Goal: Task Accomplishment & Management: Use online tool/utility

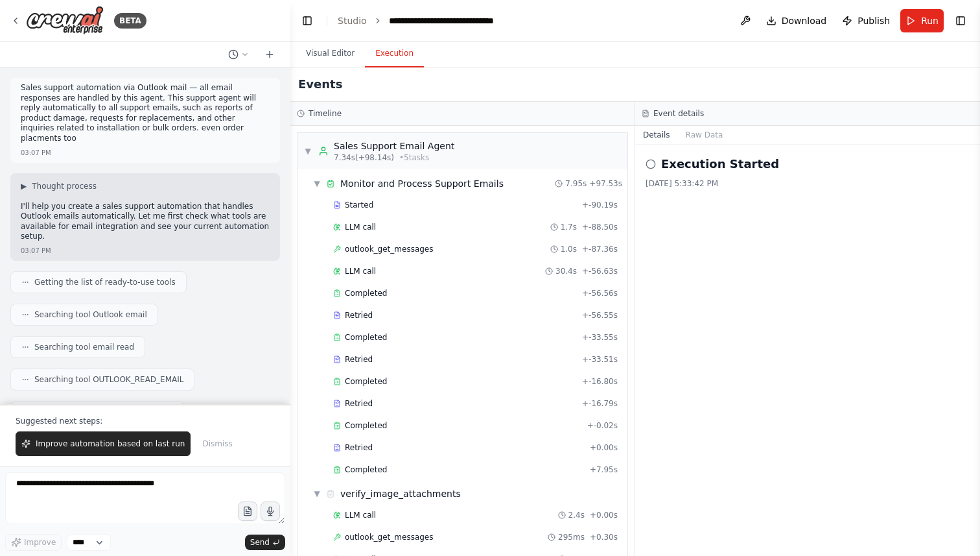
scroll to position [919, 0]
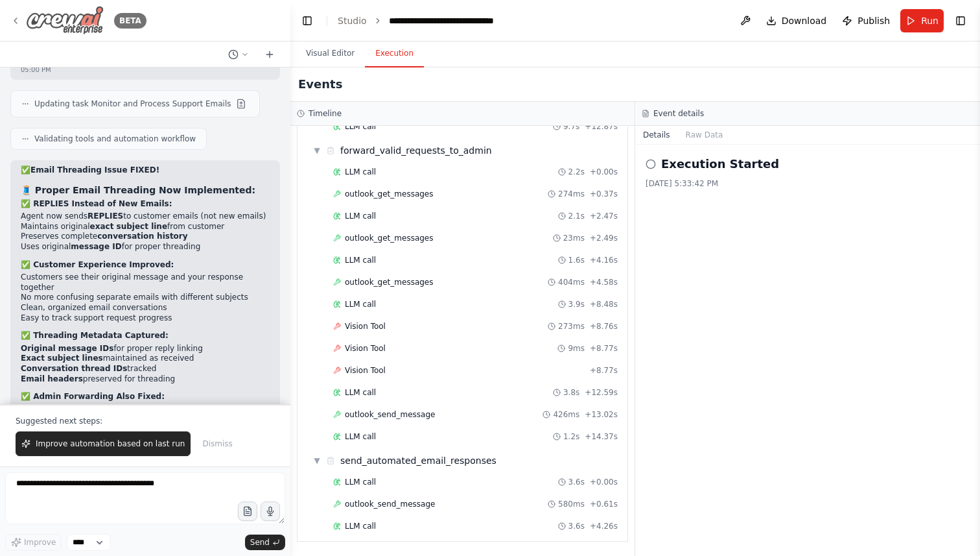
click at [19, 25] on icon at bounding box center [15, 21] width 10 height 10
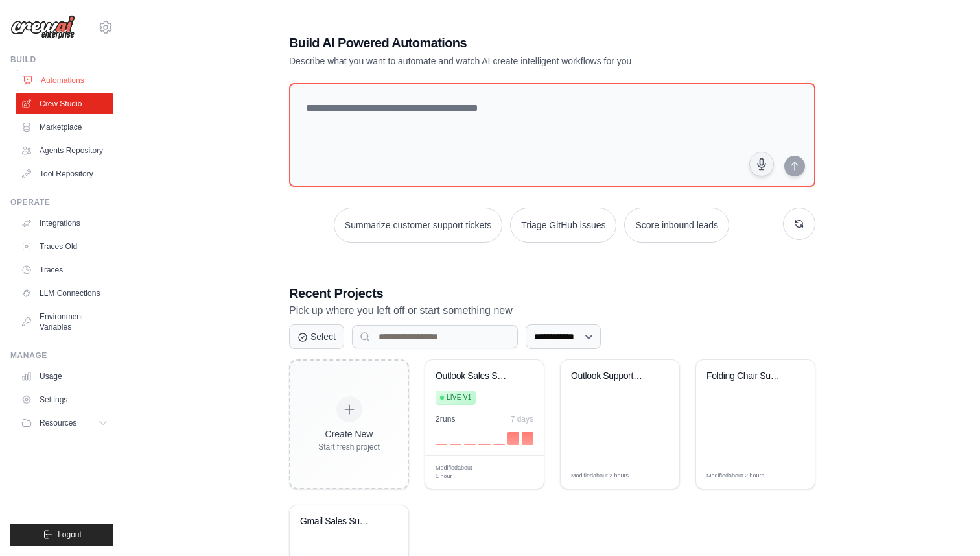
click at [65, 73] on link "Automations" at bounding box center [66, 80] width 98 height 21
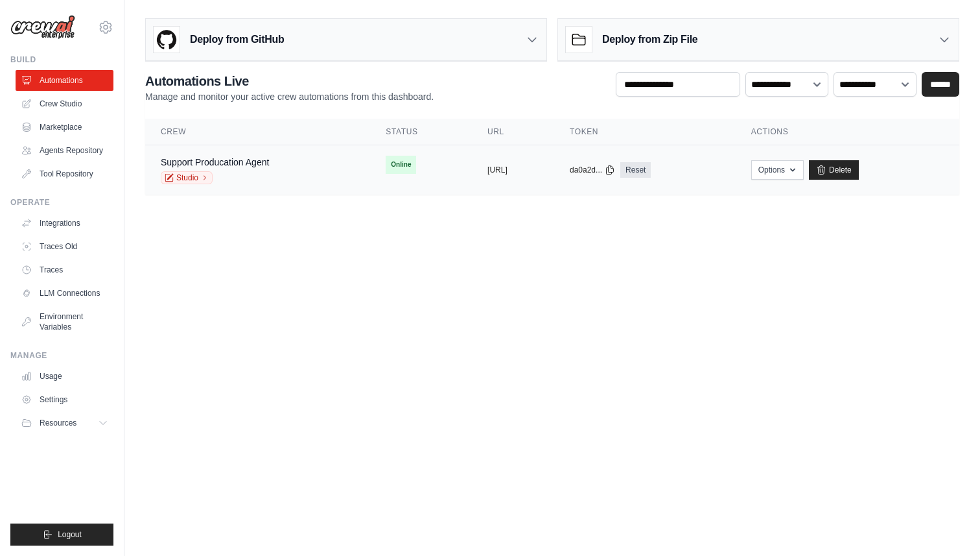
click at [303, 173] on div "Support Producation Agent Studio" at bounding box center [258, 170] width 194 height 29
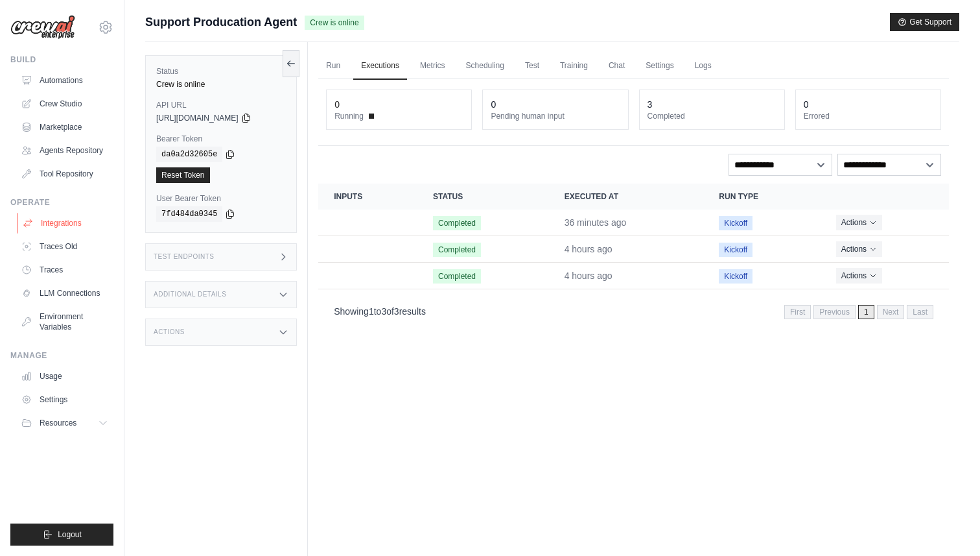
click at [65, 220] on link "Integrations" at bounding box center [66, 223] width 98 height 21
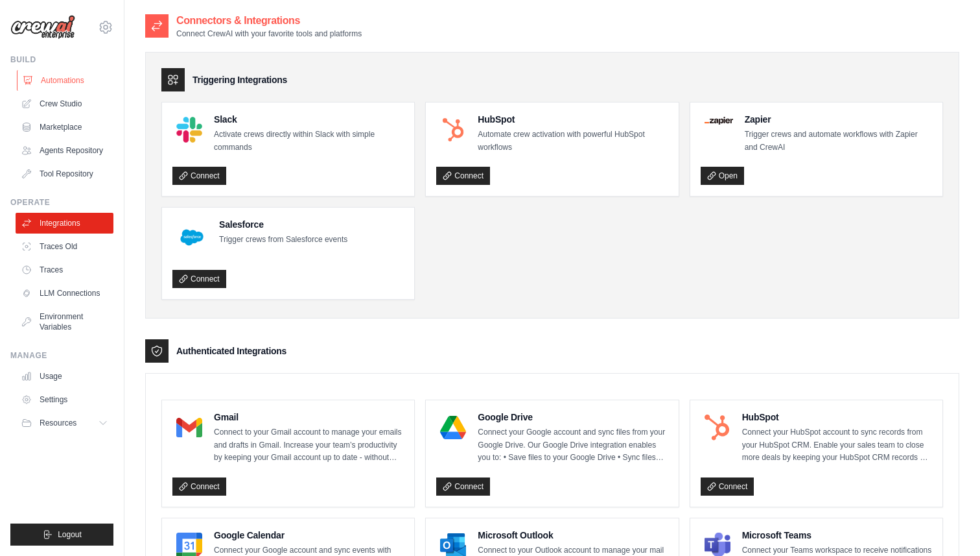
click at [56, 77] on link "Automations" at bounding box center [66, 80] width 98 height 21
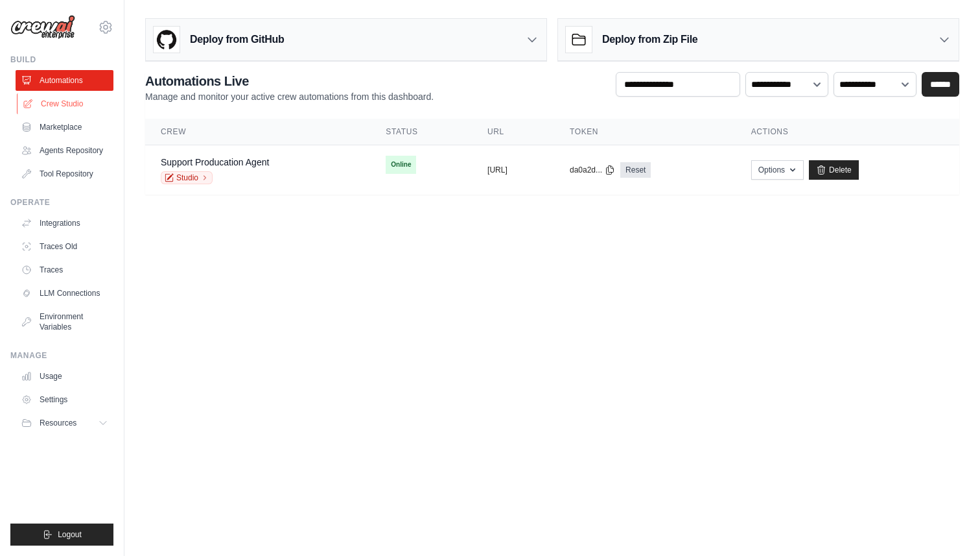
click at [69, 98] on link "Crew Studio" at bounding box center [66, 103] width 98 height 21
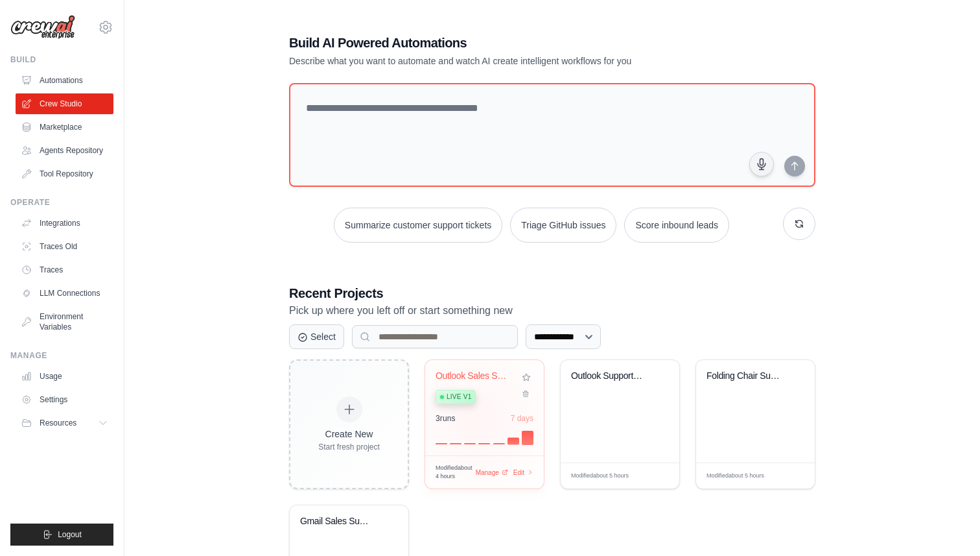
click at [477, 418] on div "3 run s 7 days" at bounding box center [485, 418] width 98 height 10
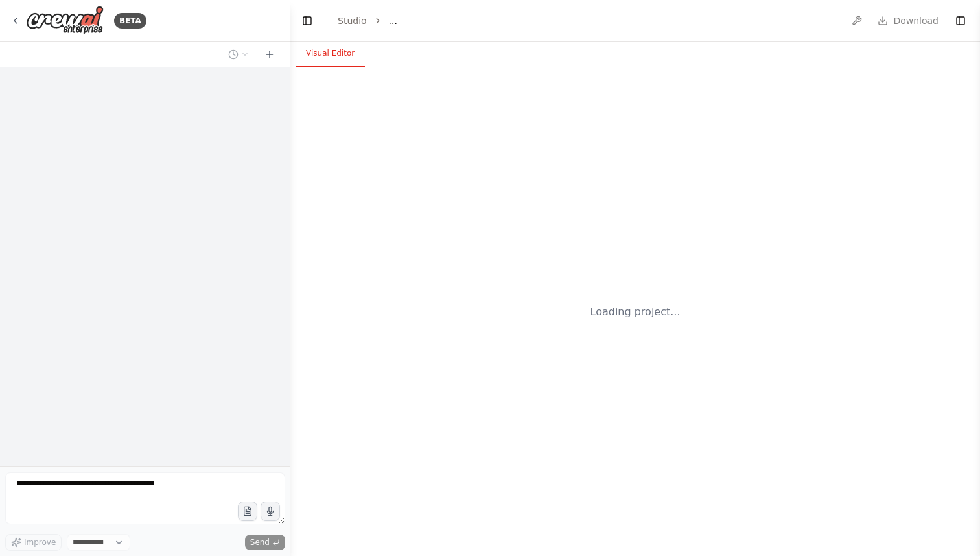
select select "****"
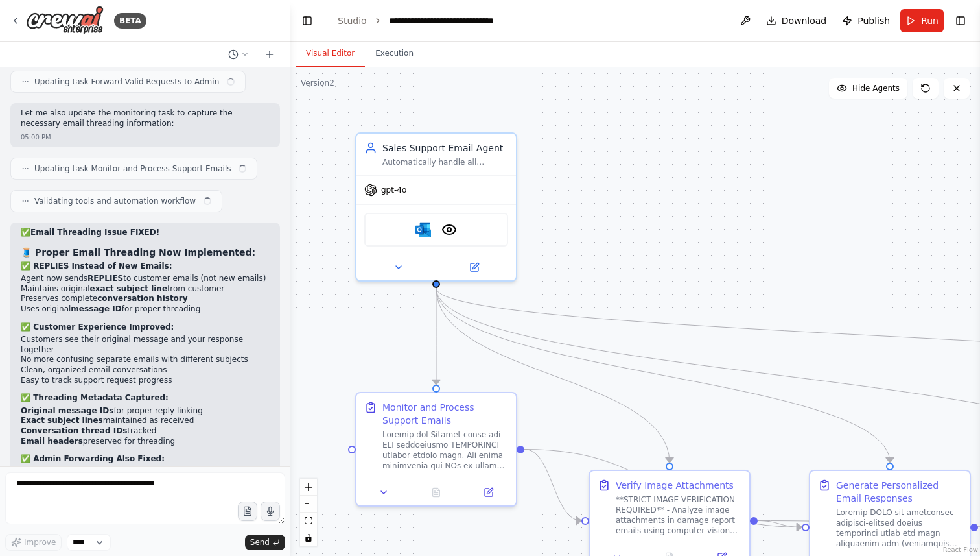
scroll to position [9922, 0]
click at [469, 196] on div "gpt-4o" at bounding box center [436, 187] width 159 height 29
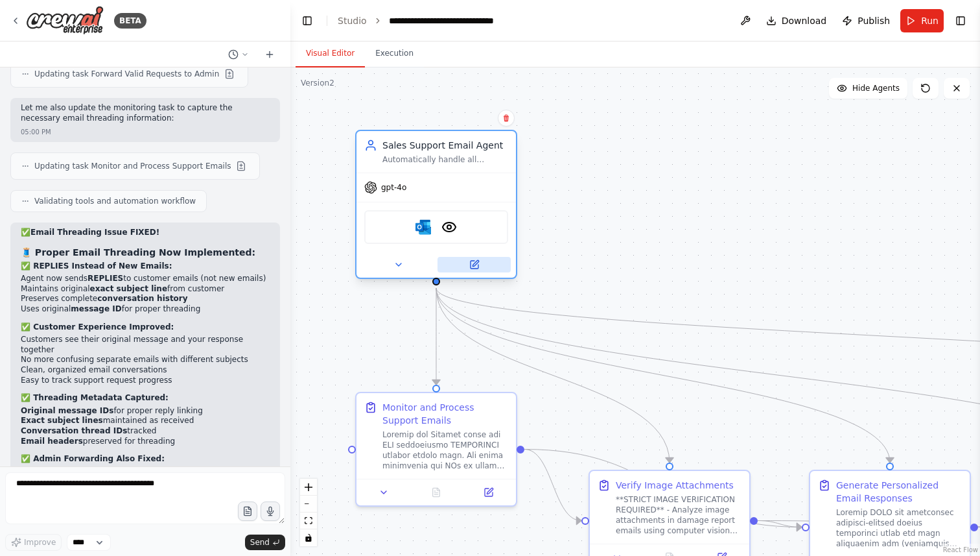
click at [471, 263] on icon at bounding box center [475, 265] width 8 height 8
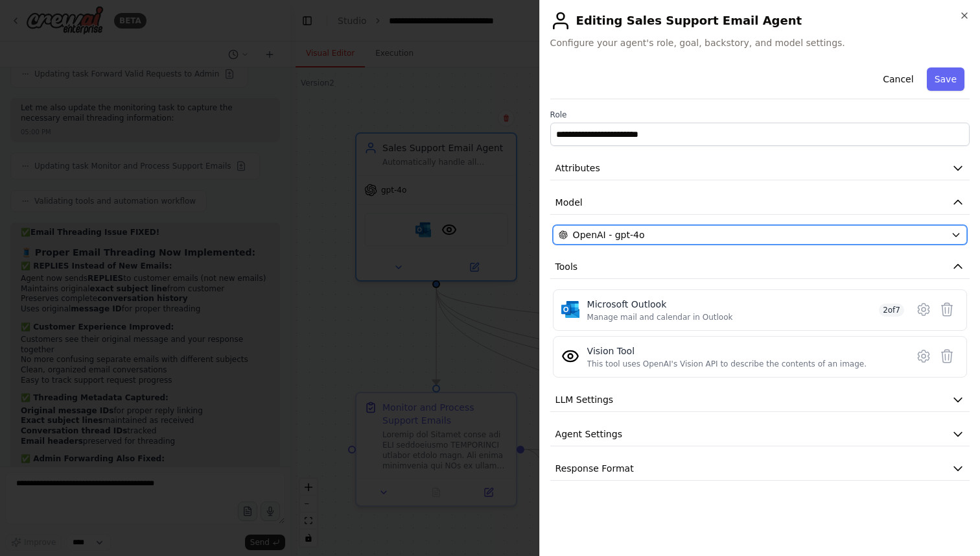
click at [640, 233] on span "OpenAI - gpt-4o" at bounding box center [609, 234] width 72 height 13
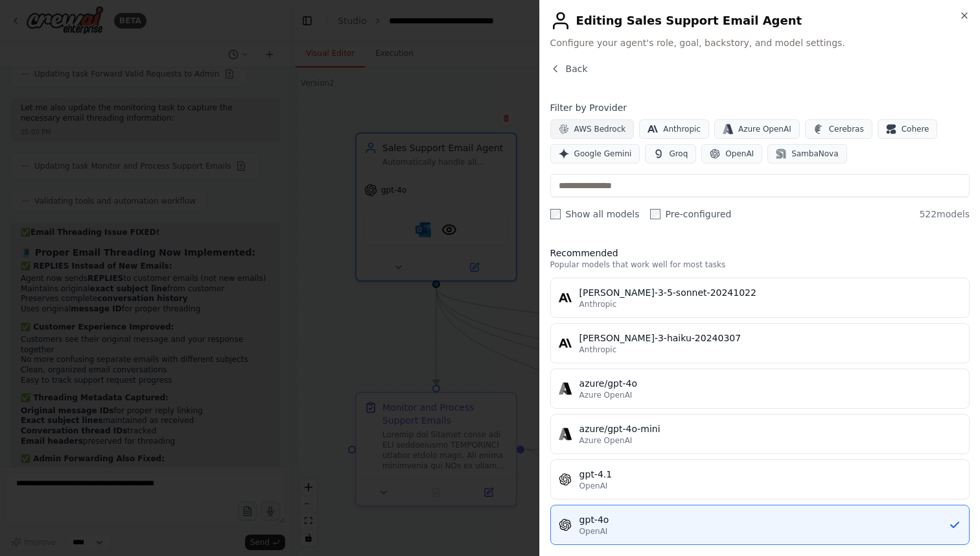
click at [596, 134] on span "AWS Bedrock" at bounding box center [600, 129] width 52 height 10
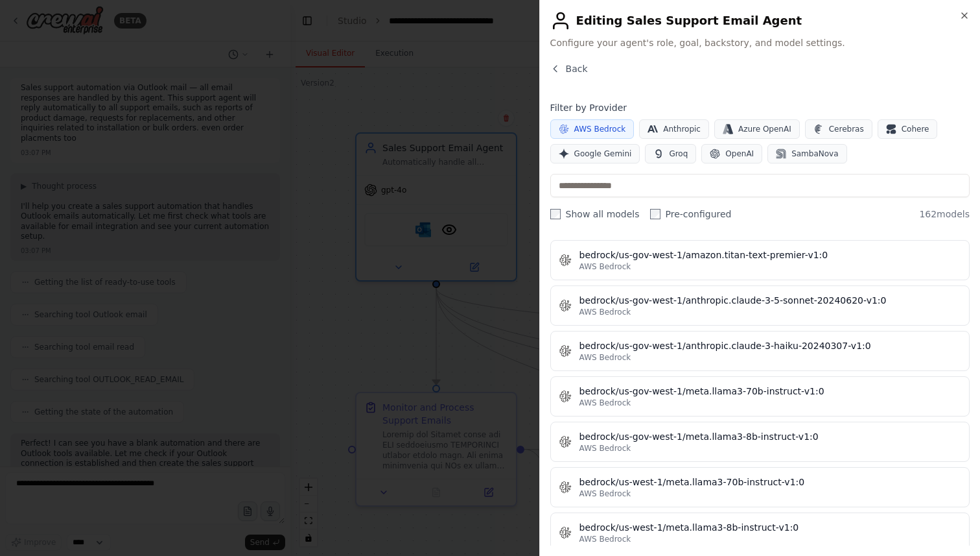
scroll to position [5165, 0]
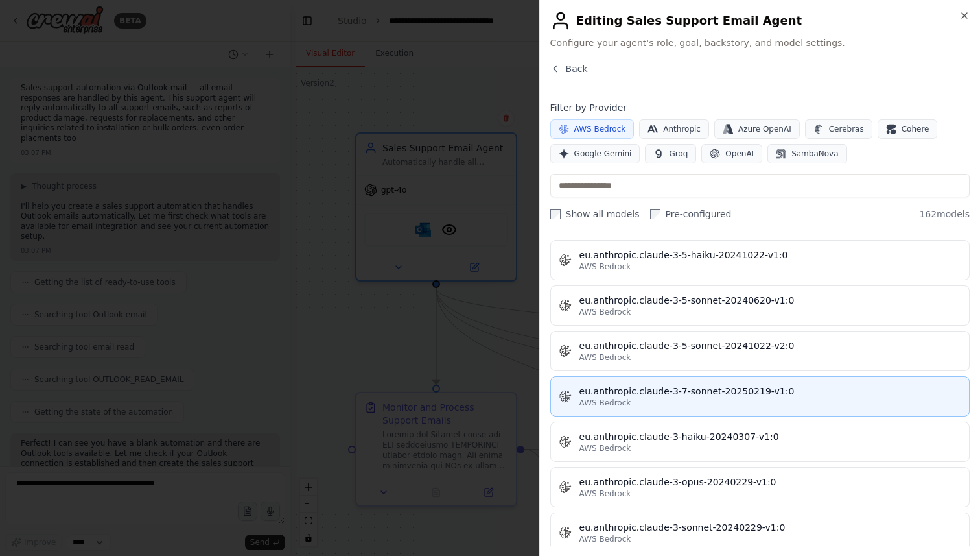
click at [703, 407] on div "AWS Bedrock" at bounding box center [771, 402] width 382 height 10
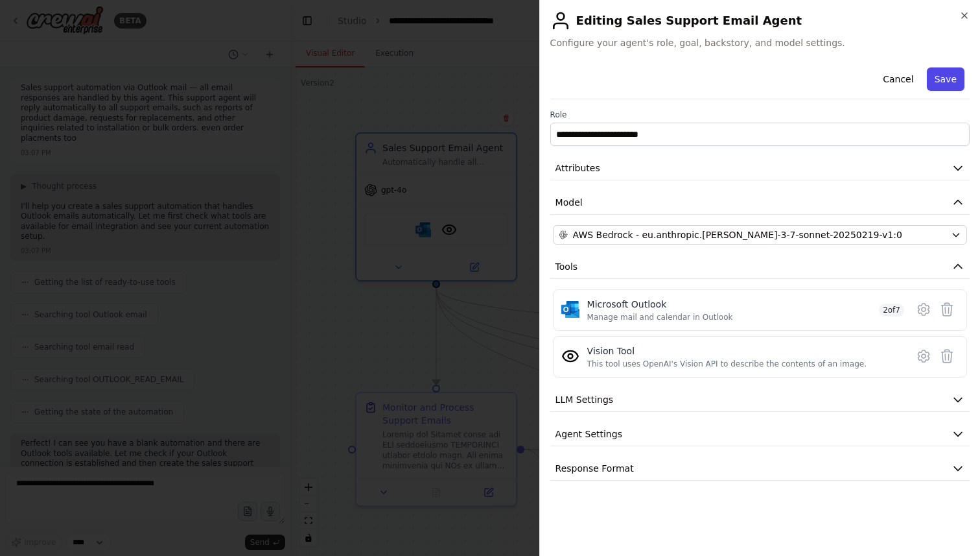
click at [945, 78] on button "Save" at bounding box center [946, 78] width 38 height 23
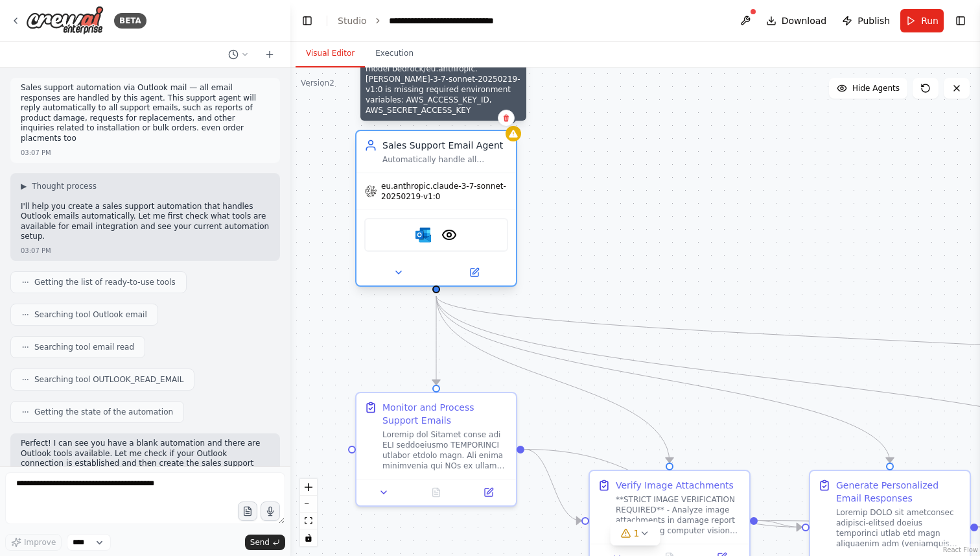
click at [517, 137] on icon at bounding box center [513, 133] width 10 height 10
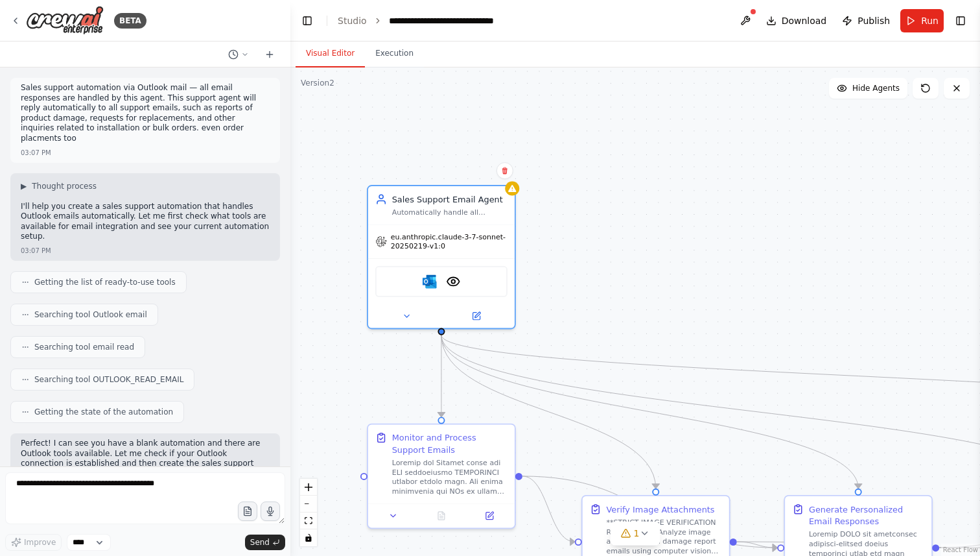
drag, startPoint x: 652, startPoint y: 194, endPoint x: 652, endPoint y: 288, distance: 94.6
click at [652, 288] on div ".deletable-edge-delete-btn { width: 20px; height: 20px; border: 0px solid #ffff…" at bounding box center [635, 311] width 690 height 488
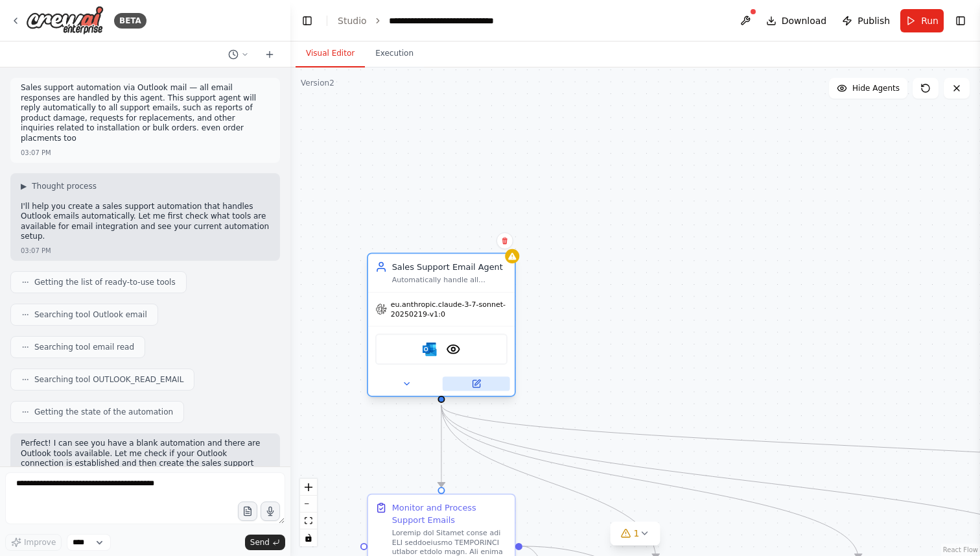
click at [479, 377] on button at bounding box center [476, 384] width 67 height 14
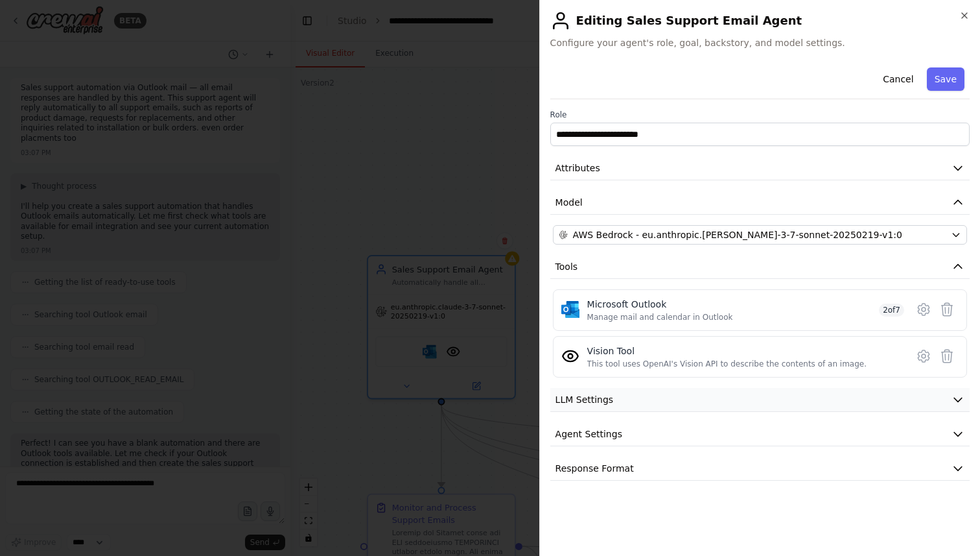
click at [667, 404] on button "LLM Settings" at bounding box center [759, 400] width 419 height 24
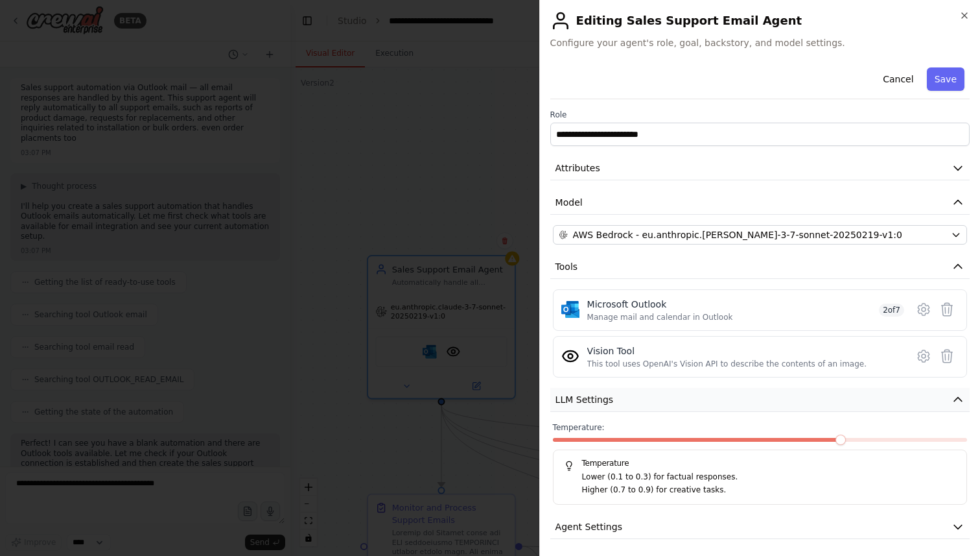
scroll to position [38, 0]
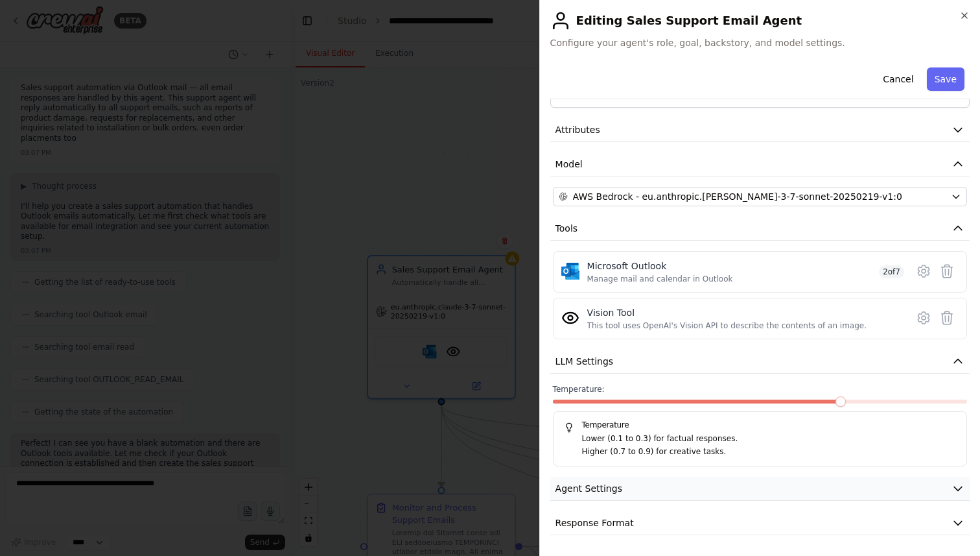
click at [664, 488] on button "Agent Settings" at bounding box center [759, 488] width 419 height 24
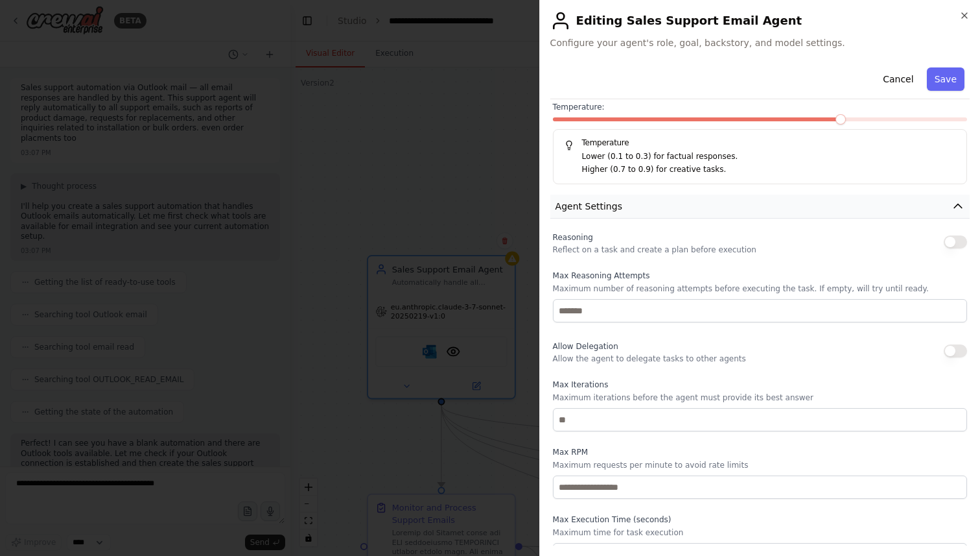
scroll to position [386, 0]
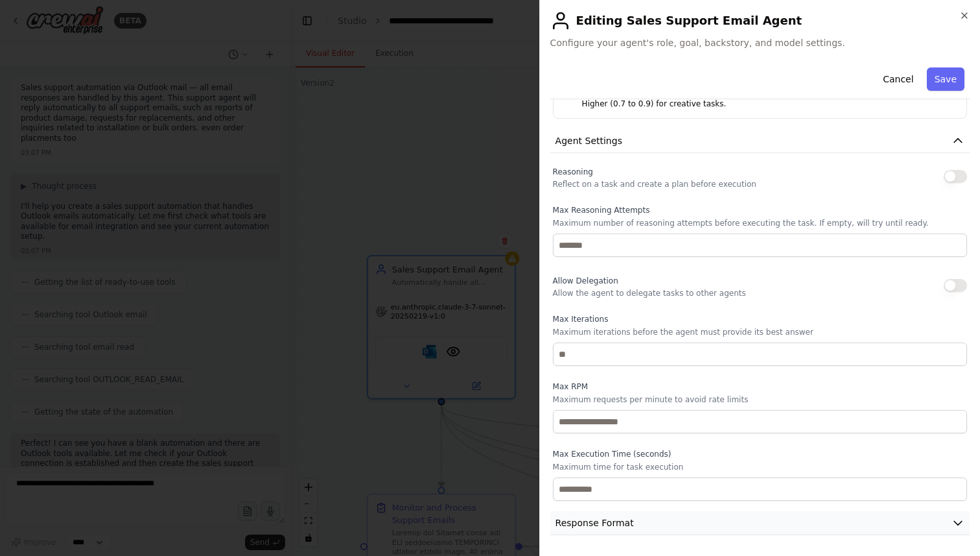
click at [633, 512] on button "Response Format" at bounding box center [759, 523] width 419 height 24
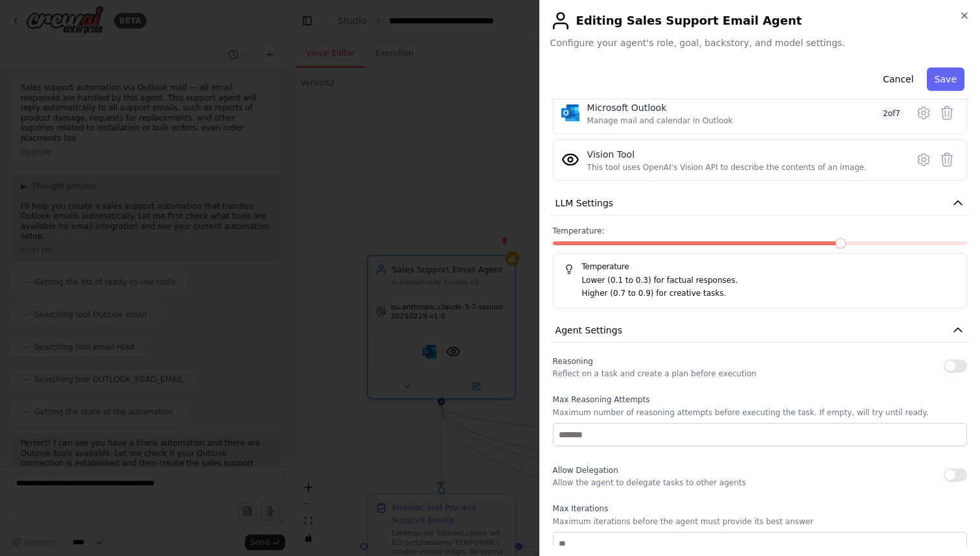
scroll to position [0, 0]
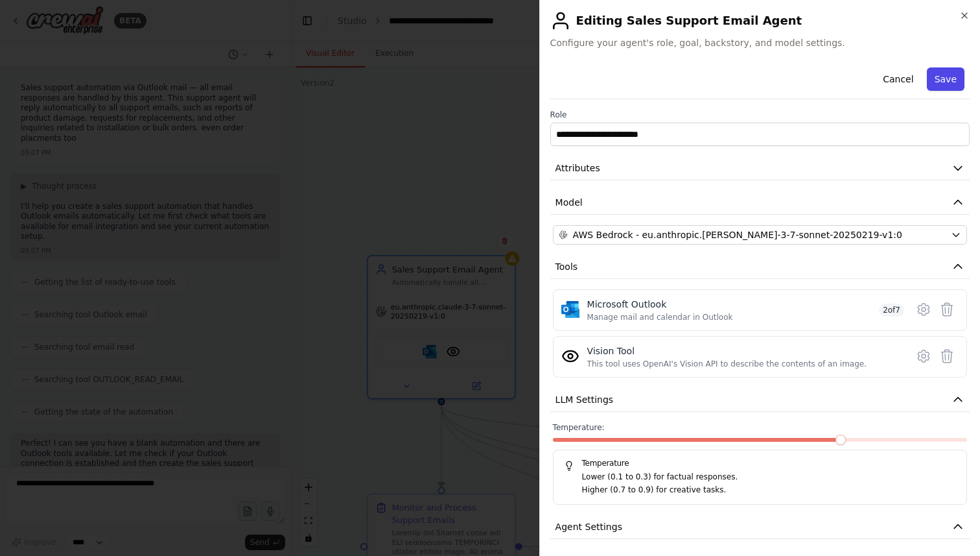
click at [949, 70] on button "Save" at bounding box center [946, 78] width 38 height 23
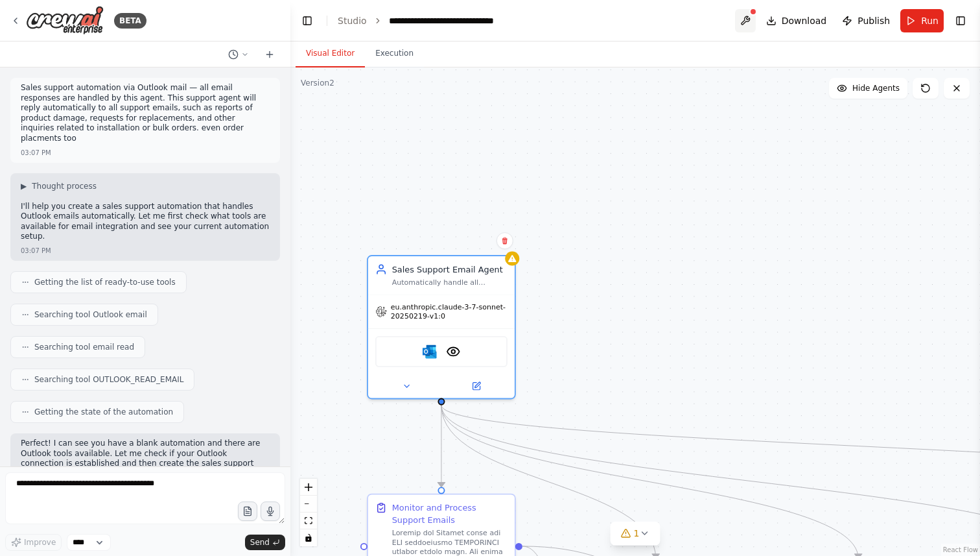
click at [751, 21] on button at bounding box center [745, 20] width 21 height 23
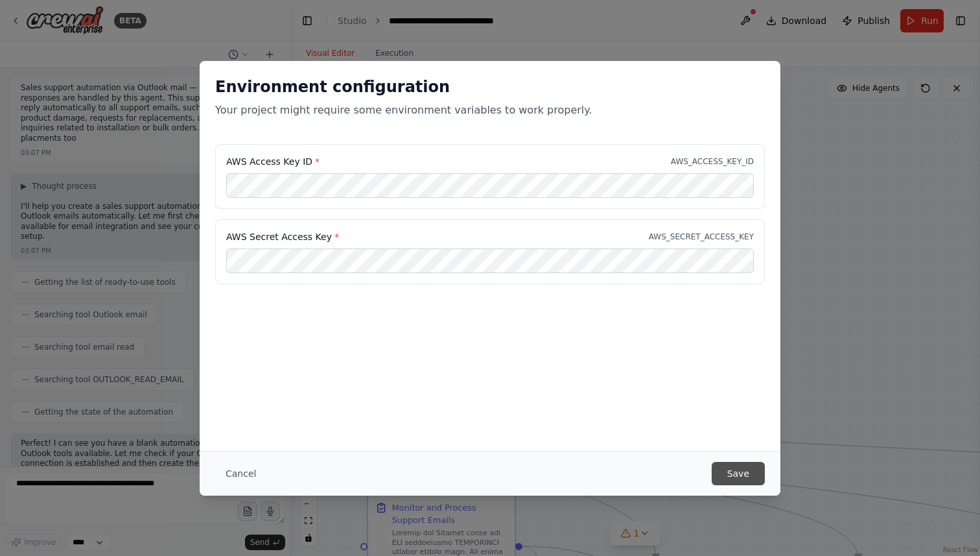
click at [731, 476] on button "Save" at bounding box center [738, 473] width 53 height 23
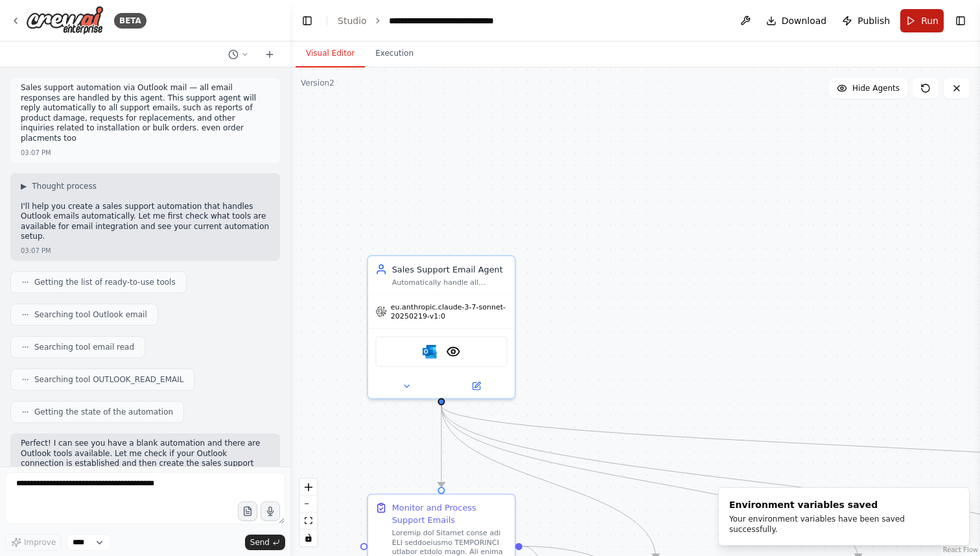
click at [911, 29] on button "Run" at bounding box center [921, 20] width 43 height 23
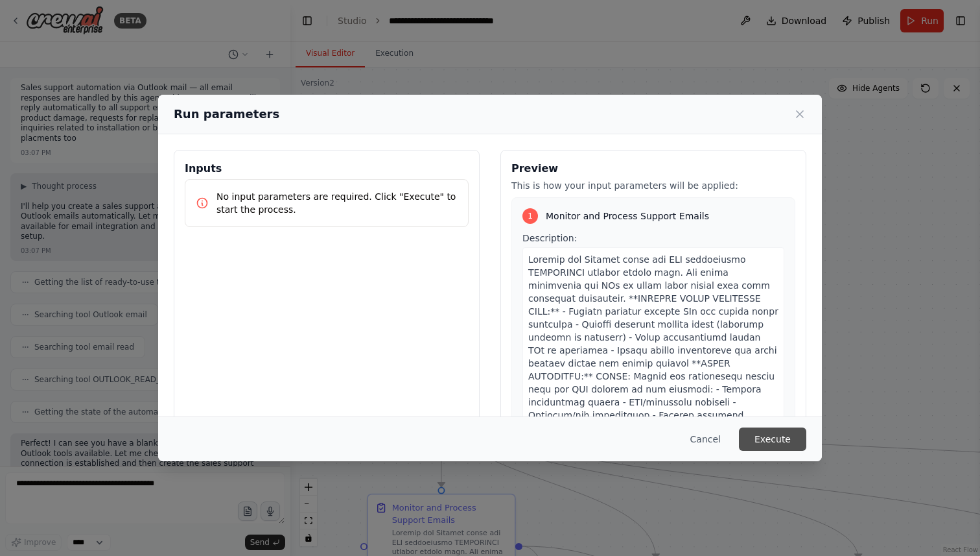
click at [771, 434] on button "Execute" at bounding box center [772, 438] width 67 height 23
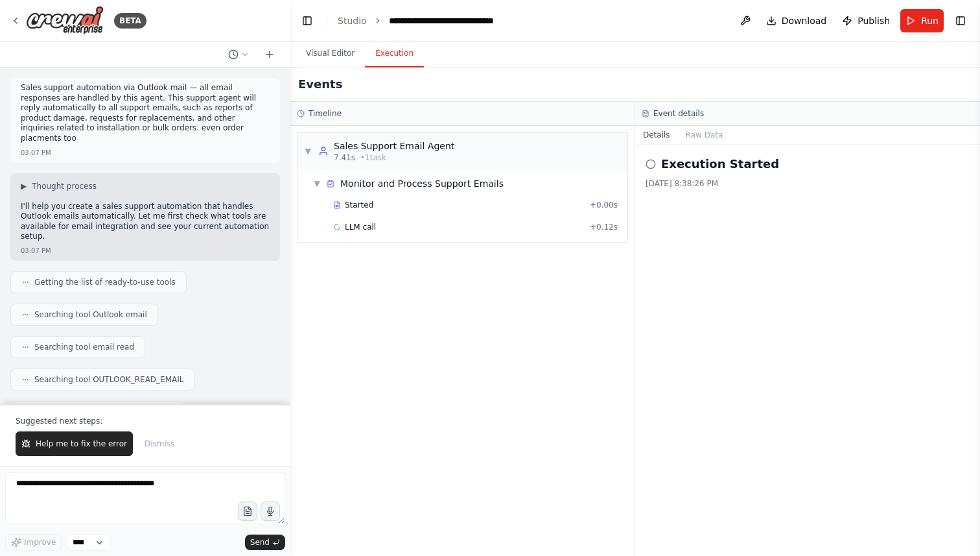
click at [771, 434] on div "Execution Started 9/22/2025, 8:38:26 PM" at bounding box center [807, 350] width 345 height 411
click at [714, 128] on button "Raw Data" at bounding box center [704, 135] width 53 height 18
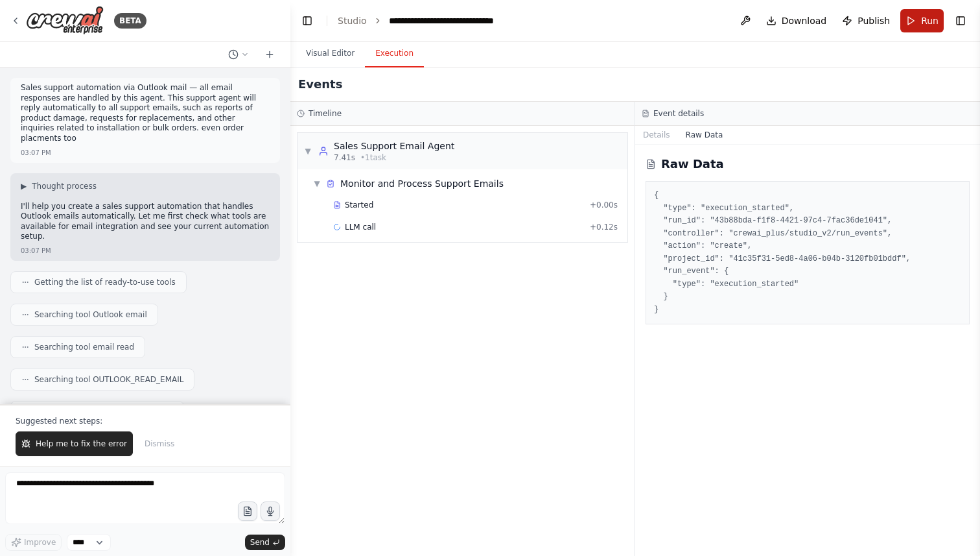
click at [909, 22] on button "Run" at bounding box center [921, 20] width 43 height 23
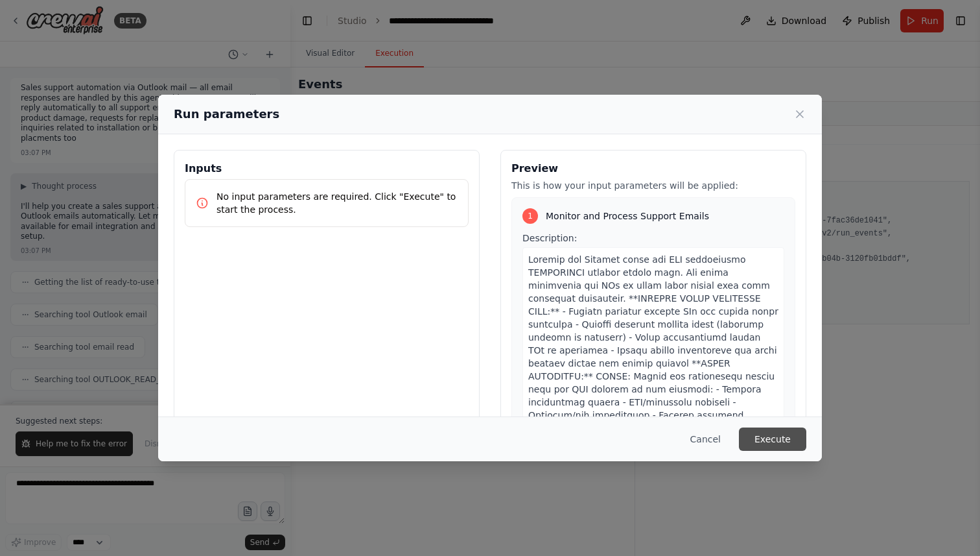
click at [769, 438] on button "Execute" at bounding box center [772, 438] width 67 height 23
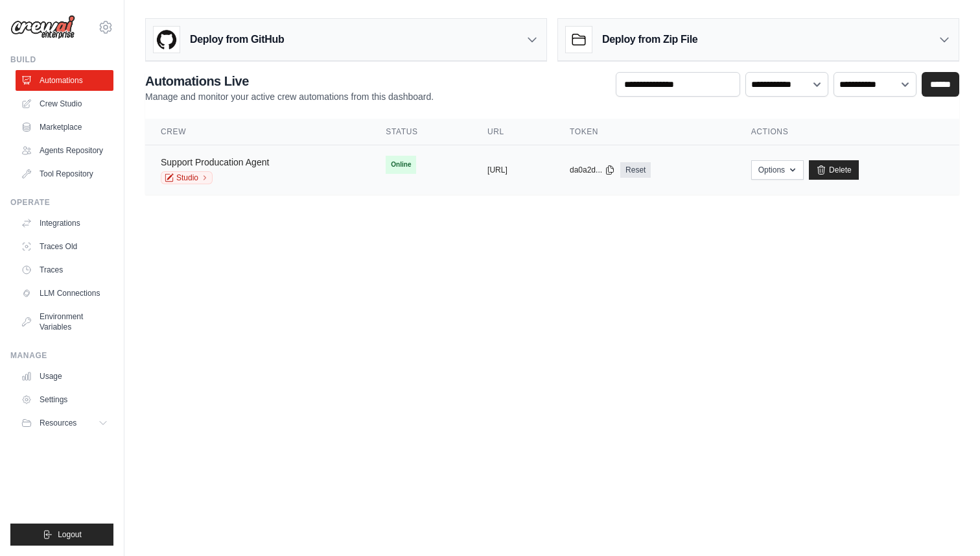
click at [269, 163] on link "Support Producation Agent" at bounding box center [215, 162] width 108 height 10
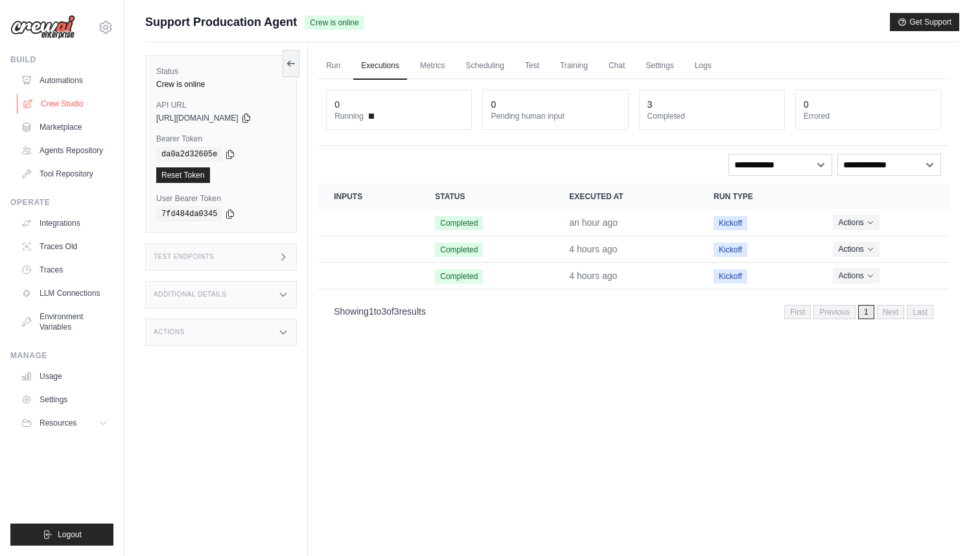
click at [70, 97] on link "Crew Studio" at bounding box center [66, 103] width 98 height 21
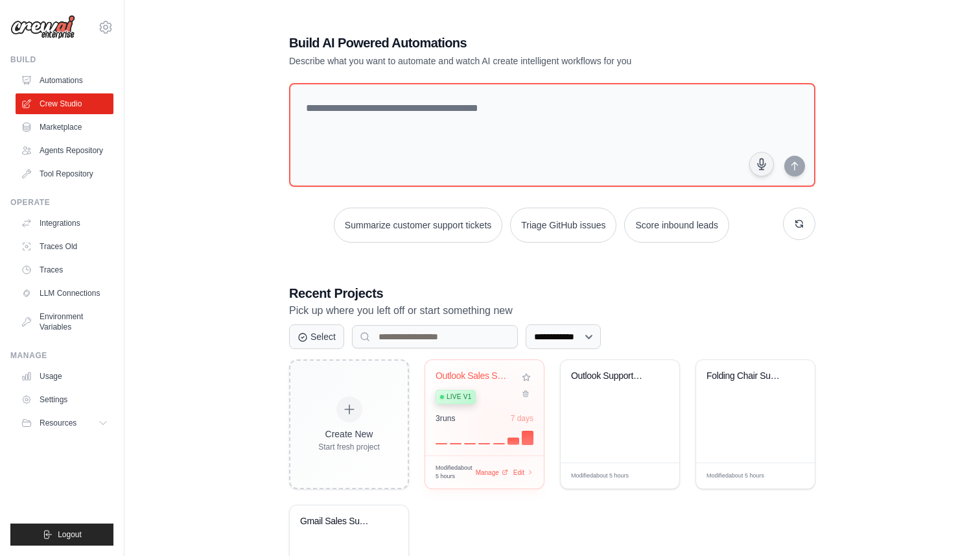
click at [500, 425] on div "3 run s 7 days" at bounding box center [485, 428] width 98 height 31
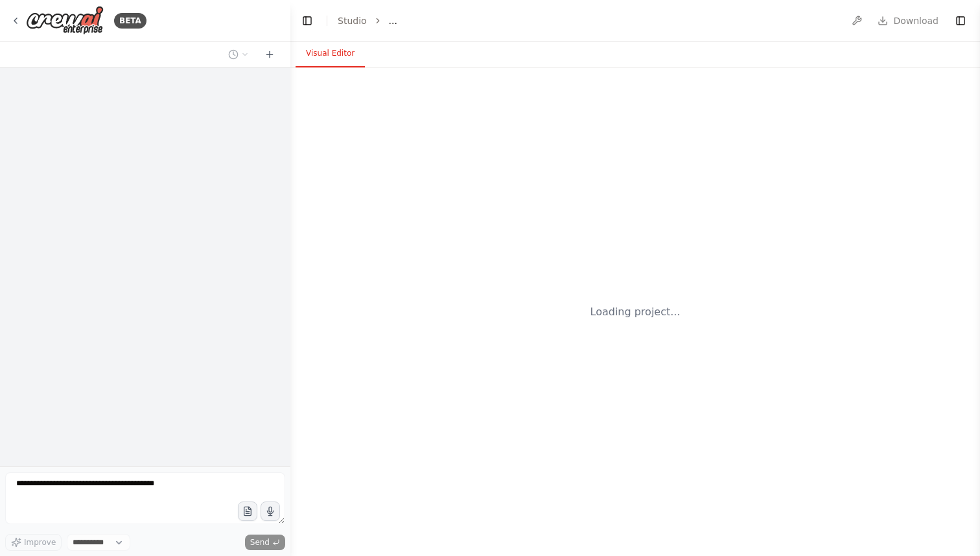
select select "****"
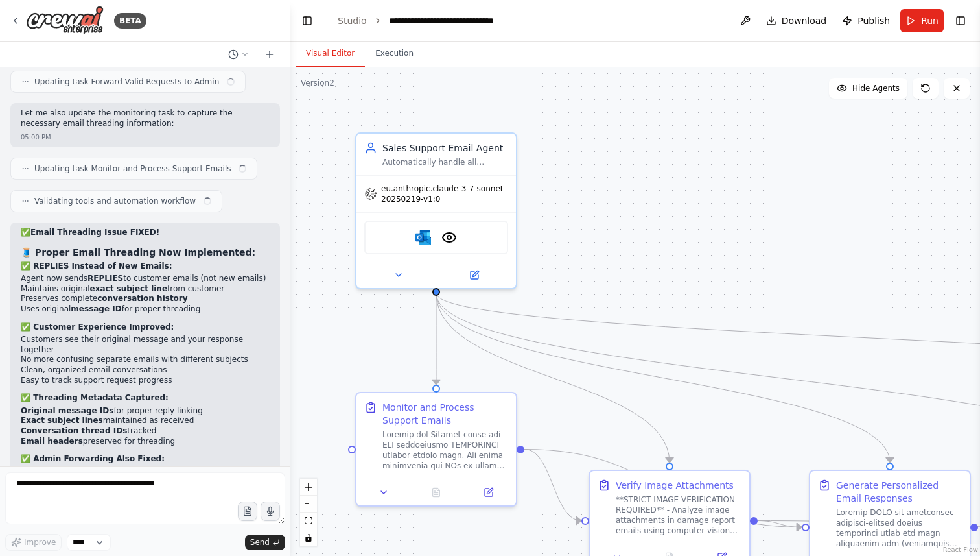
scroll to position [9922, 0]
click at [913, 28] on button "Run" at bounding box center [921, 20] width 43 height 23
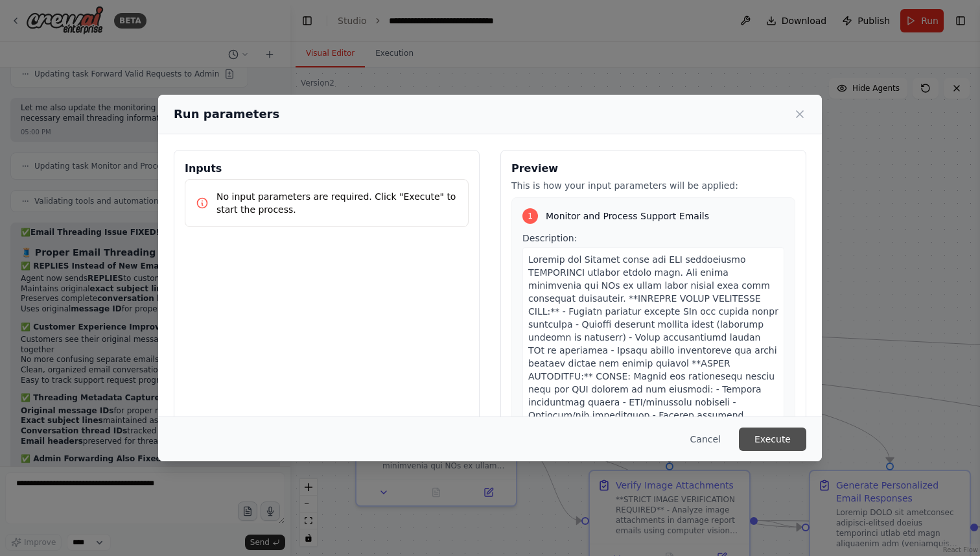
click at [793, 430] on button "Execute" at bounding box center [772, 438] width 67 height 23
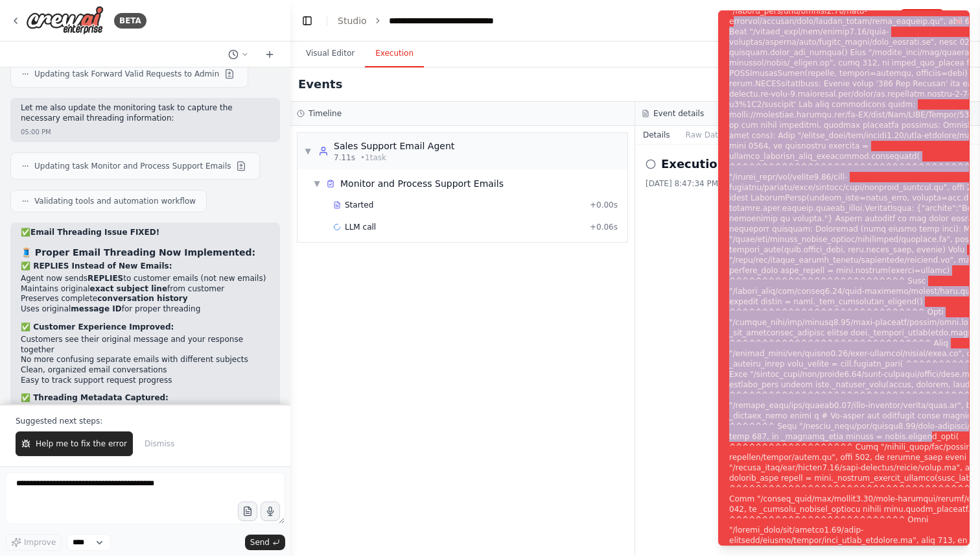
drag, startPoint x: 732, startPoint y: 20, endPoint x: 889, endPoint y: 514, distance: 518.3
click at [889, 514] on div "Notifications (F8)" at bounding box center [885, 286] width 313 height 1328
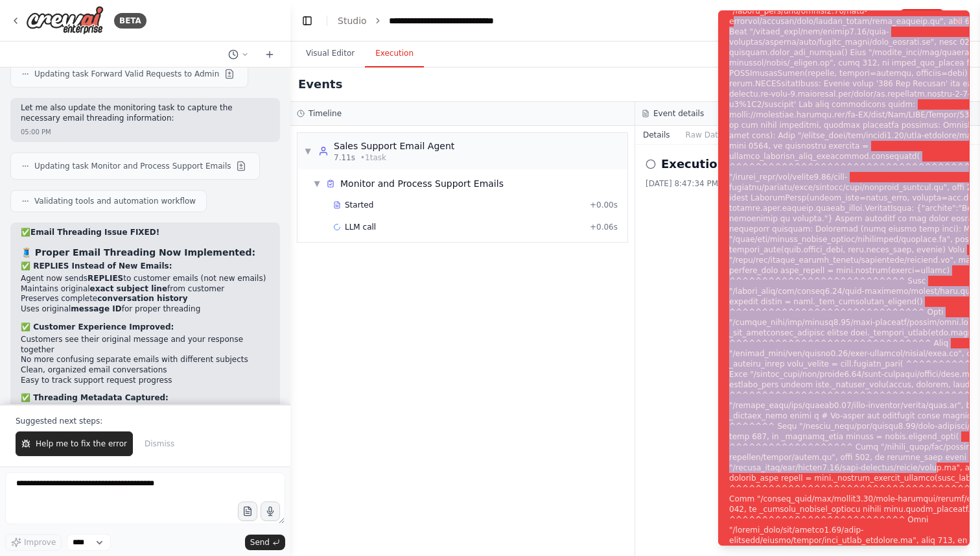
click at [935, 540] on div "Notifications (F8)" at bounding box center [885, 286] width 313 height 1328
copy div "ackages/litellm/llms/custom_httpx/http_handler.py", line 780, in post raise e F…"
click at [108, 443] on span "Help me to fix the error" at bounding box center [81, 443] width 91 height 10
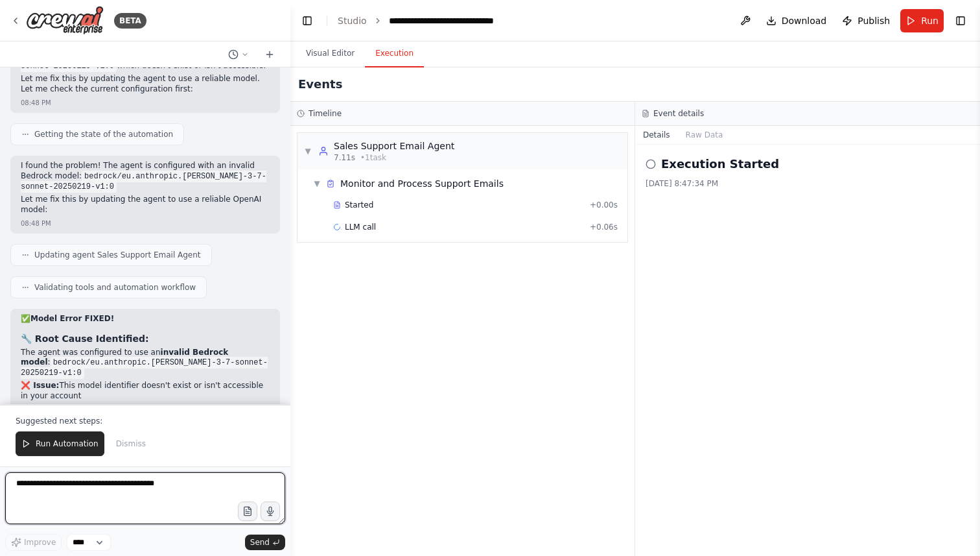
scroll to position [10658, 0]
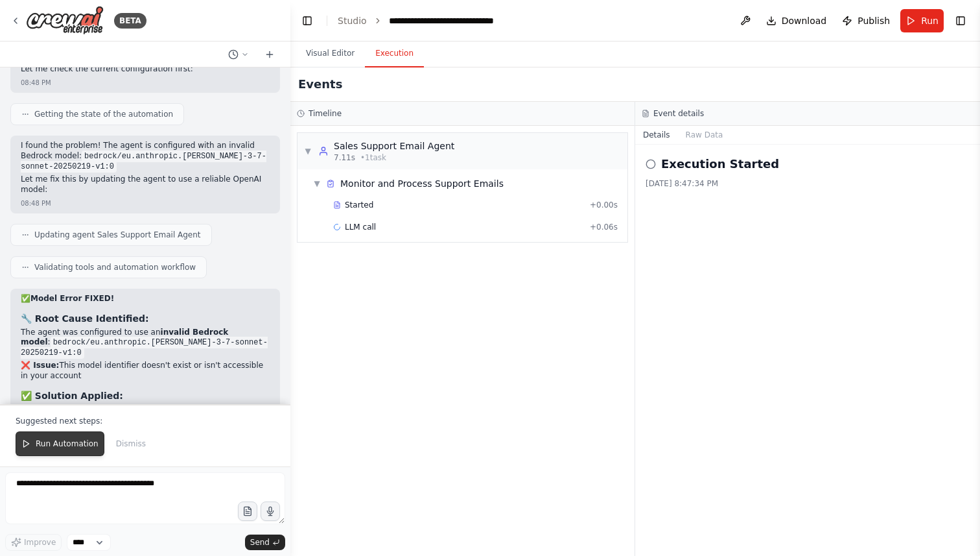
click at [56, 445] on span "Run Automation" at bounding box center [67, 443] width 63 height 10
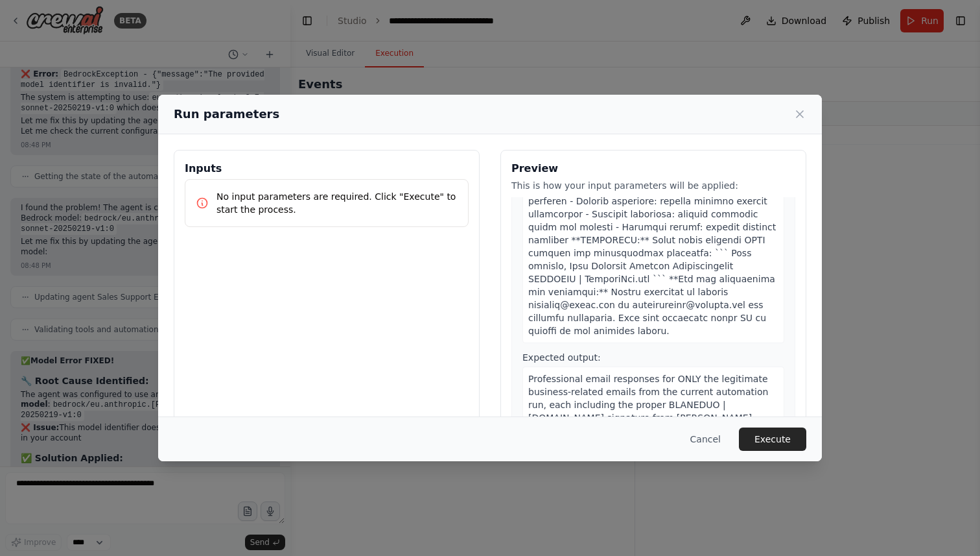
scroll to position [823, 0]
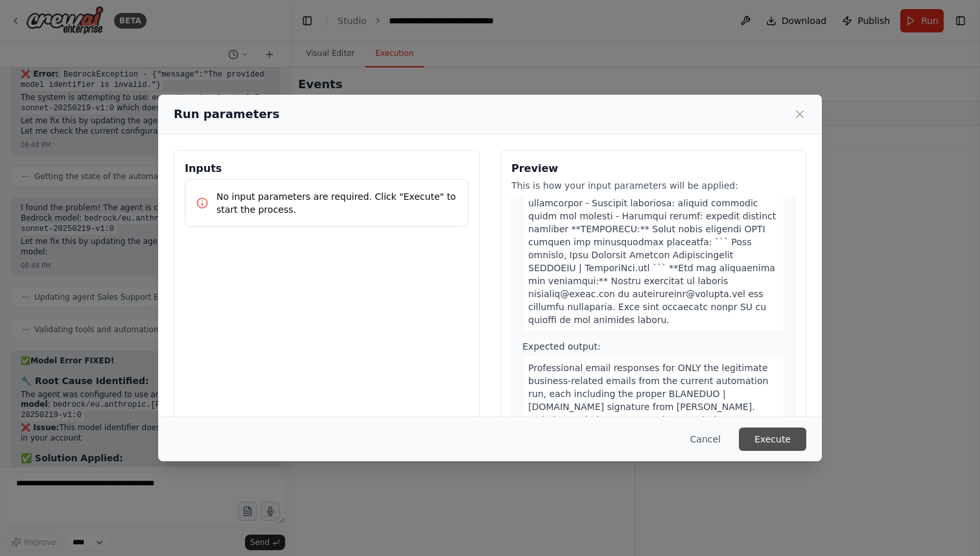
click at [764, 430] on button "Execute" at bounding box center [772, 438] width 67 height 23
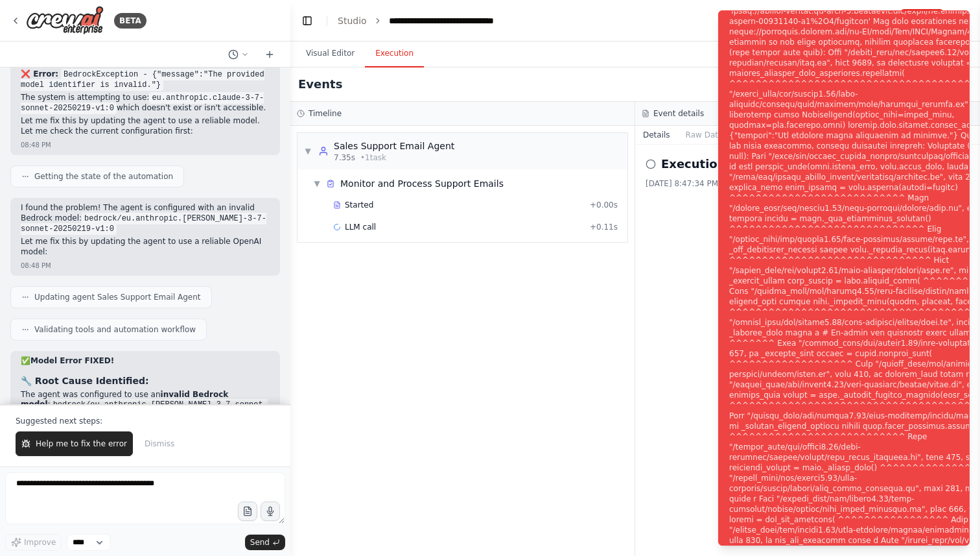
scroll to position [10658, 0]
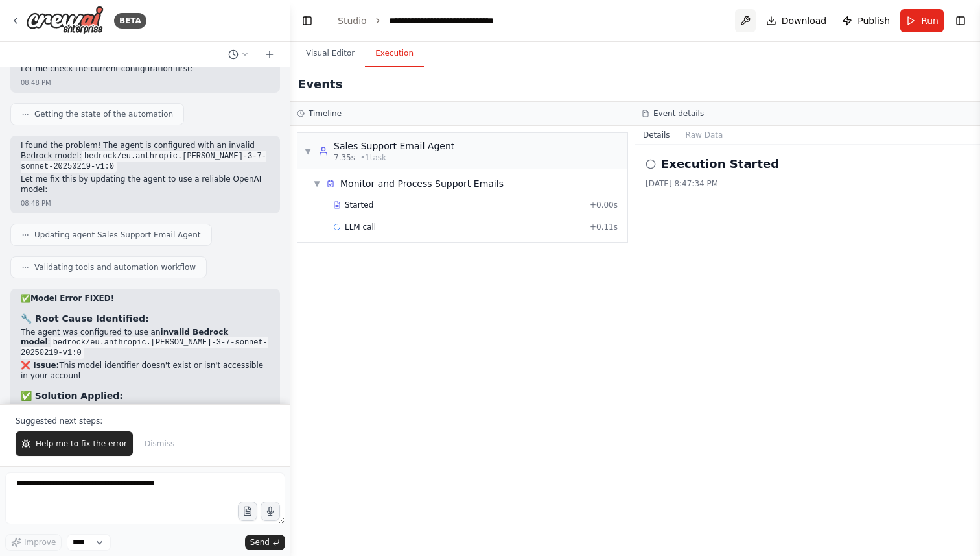
click at [752, 27] on button at bounding box center [745, 20] width 21 height 23
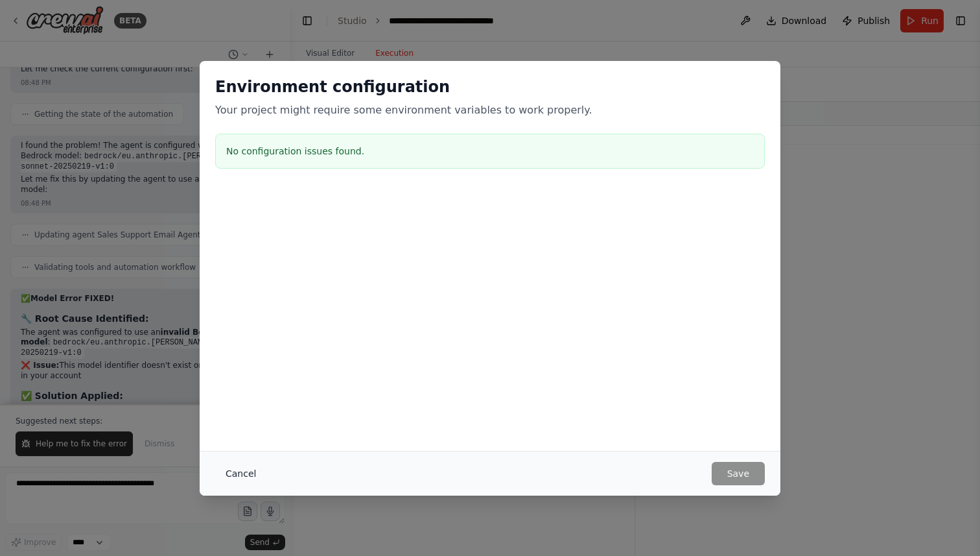
click at [231, 476] on button "Cancel" at bounding box center [240, 473] width 51 height 23
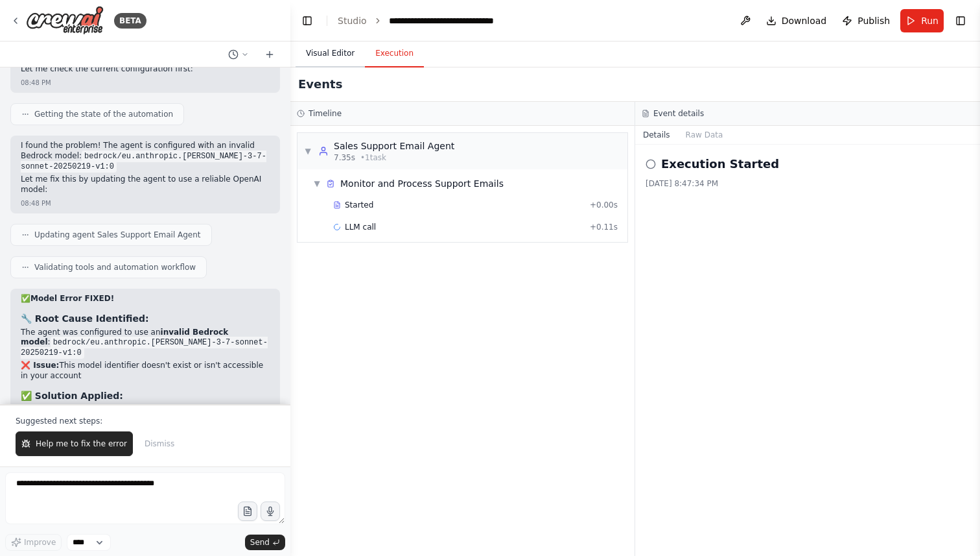
click at [336, 41] on button "Visual Editor" at bounding box center [330, 53] width 69 height 27
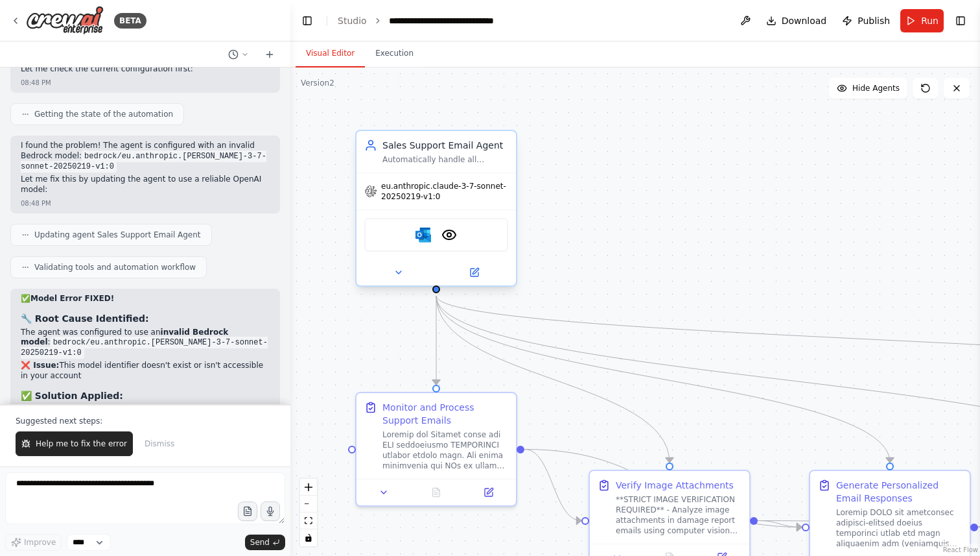
click at [490, 204] on div "eu.anthropic.claude-3-7-sonnet-20250219-v1:0" at bounding box center [436, 191] width 159 height 36
click at [745, 27] on button at bounding box center [745, 20] width 21 height 23
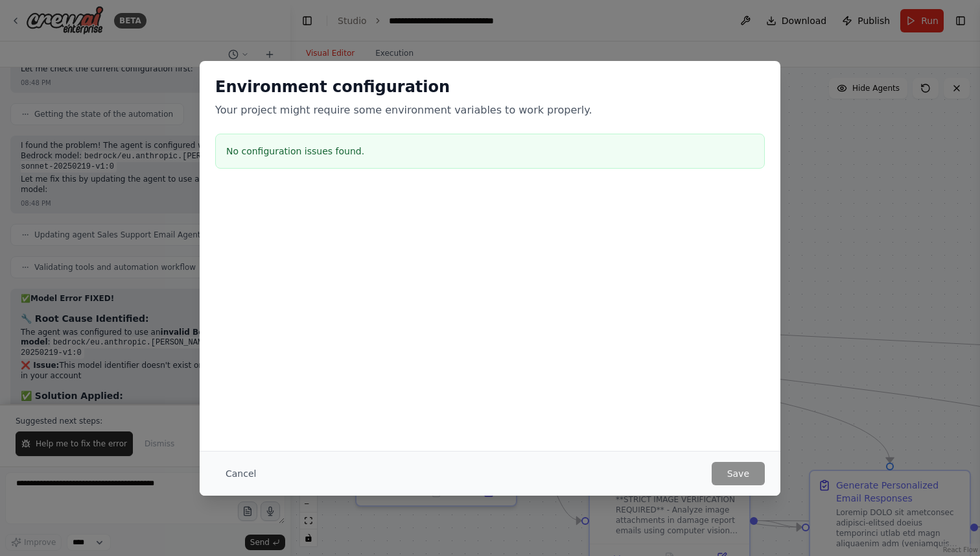
click at [746, 18] on body "BETA Sales support automation via Outlook mail — all email responses are handle…" at bounding box center [490, 278] width 980 height 556
click at [246, 470] on button "Cancel" at bounding box center [240, 473] width 51 height 23
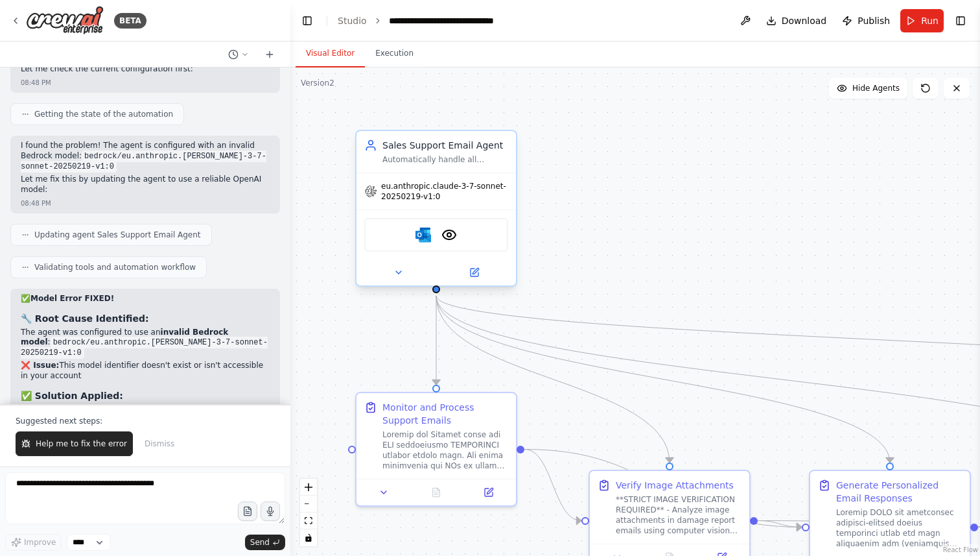
click at [470, 210] on div "Microsoft Outlook VisionTool" at bounding box center [436, 234] width 159 height 50
click at [473, 268] on icon at bounding box center [475, 272] width 8 height 8
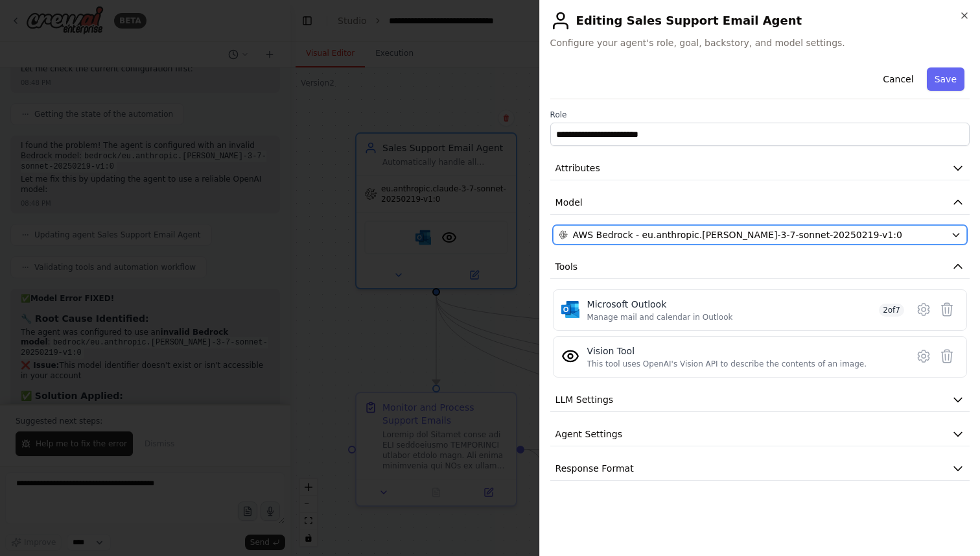
click at [710, 236] on span "AWS Bedrock - eu.anthropic.[PERSON_NAME]-3-7-sonnet-20250219-v1:0" at bounding box center [737, 234] width 329 height 13
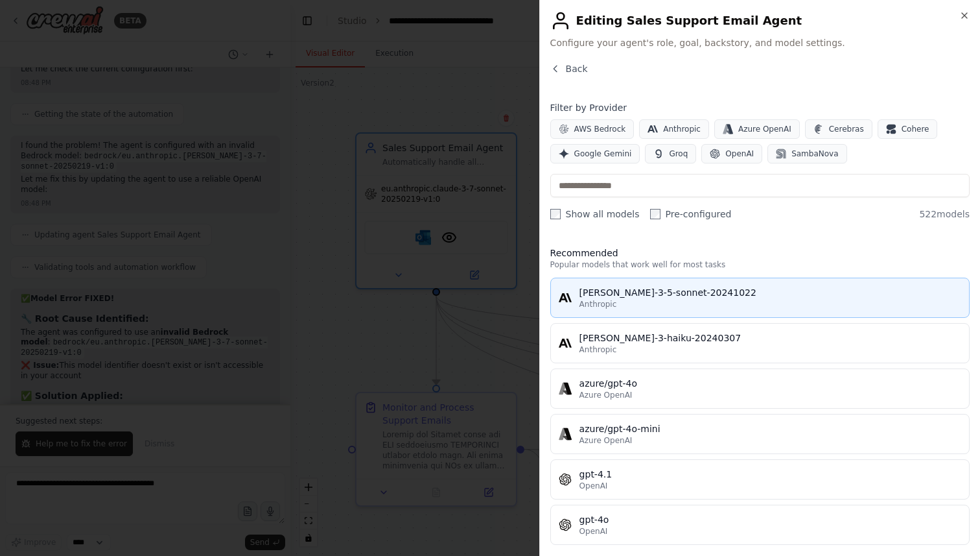
click at [700, 307] on div "Anthropic" at bounding box center [771, 304] width 382 height 10
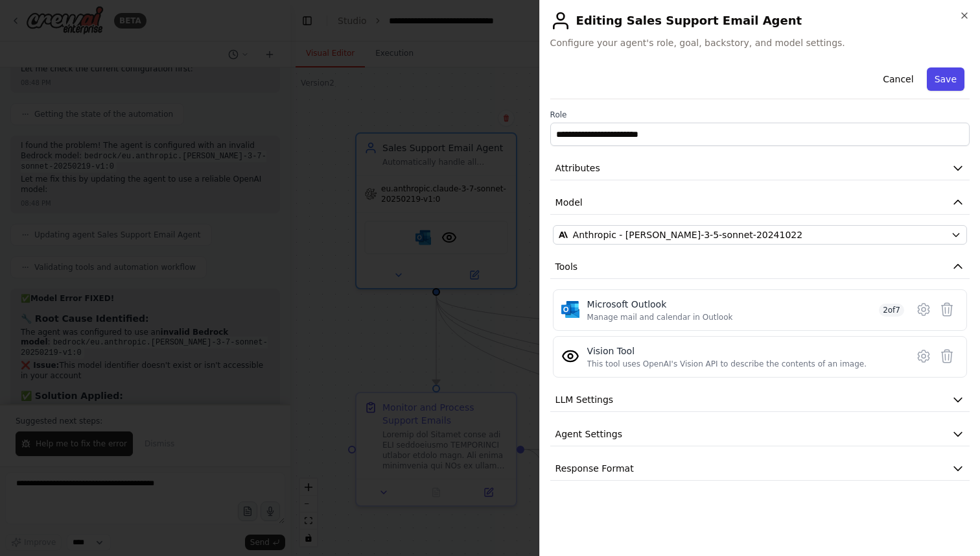
click at [948, 82] on button "Save" at bounding box center [946, 78] width 38 height 23
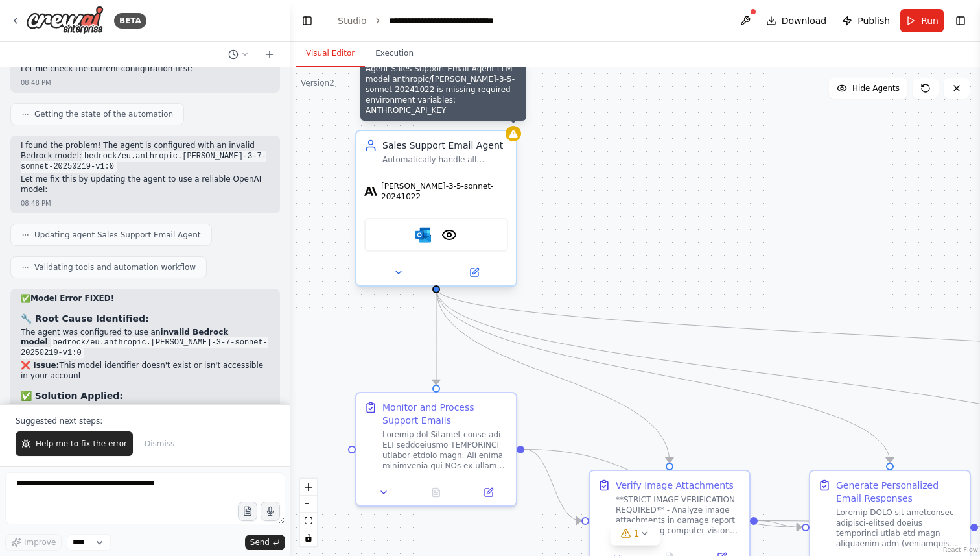
click at [519, 139] on div ".deletable-edge-delete-btn { width: 20px; height: 20px; border: 0px solid #ffff…" at bounding box center [635, 311] width 690 height 488
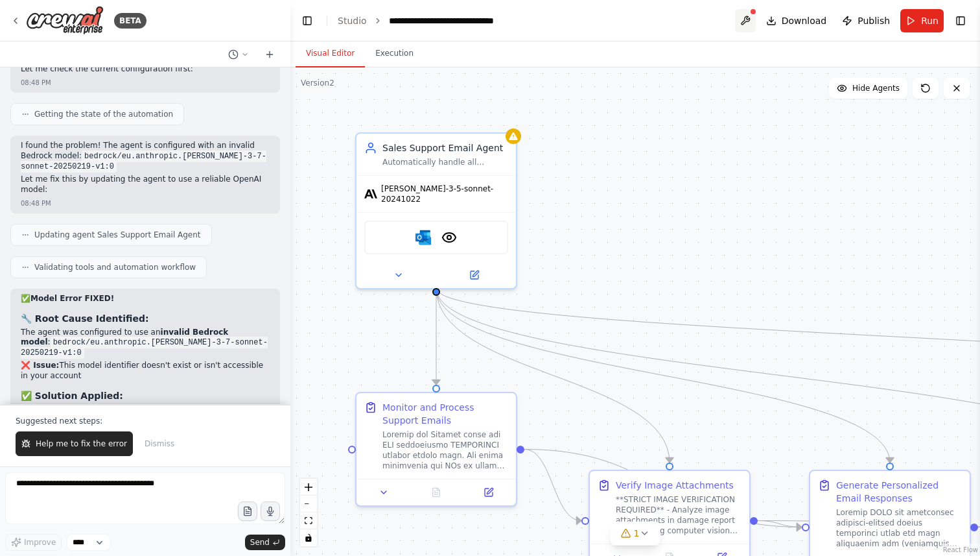
click at [749, 23] on button at bounding box center [745, 20] width 21 height 23
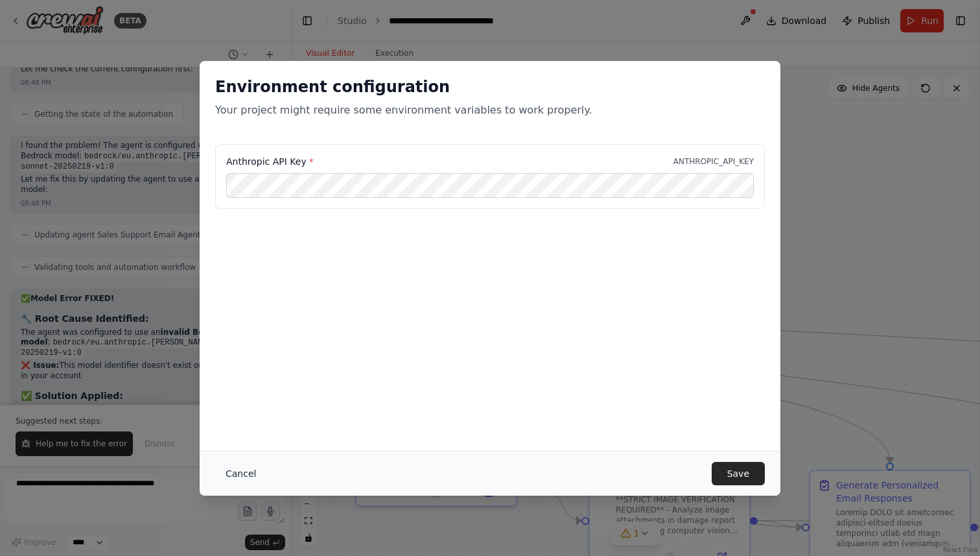
click at [246, 477] on button "Cancel" at bounding box center [240, 473] width 51 height 23
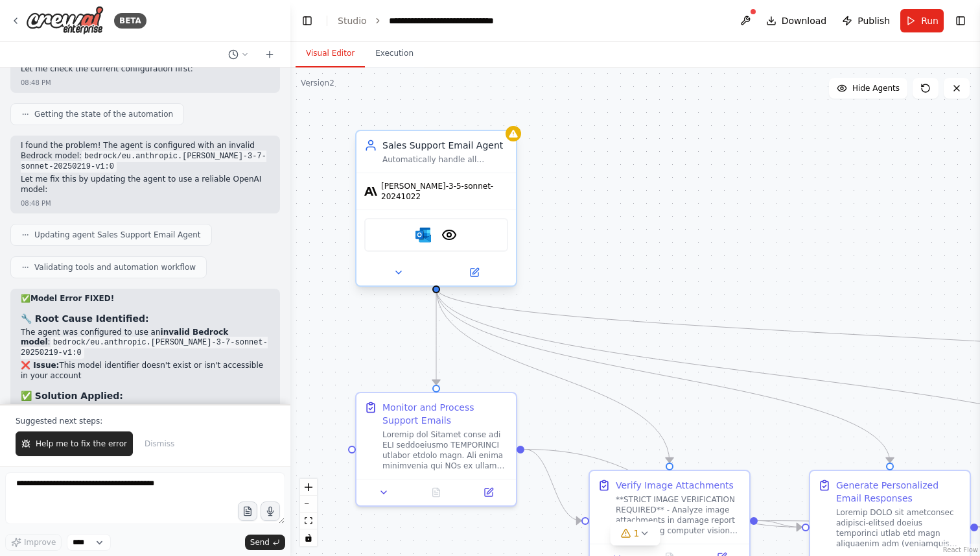
click at [379, 230] on div "Microsoft Outlook VisionTool" at bounding box center [436, 235] width 144 height 34
click at [401, 193] on div "[PERSON_NAME]-3-5-sonnet-20241022" at bounding box center [436, 191] width 144 height 21
click at [421, 150] on div "Sales Support Email Agent" at bounding box center [445, 145] width 126 height 13
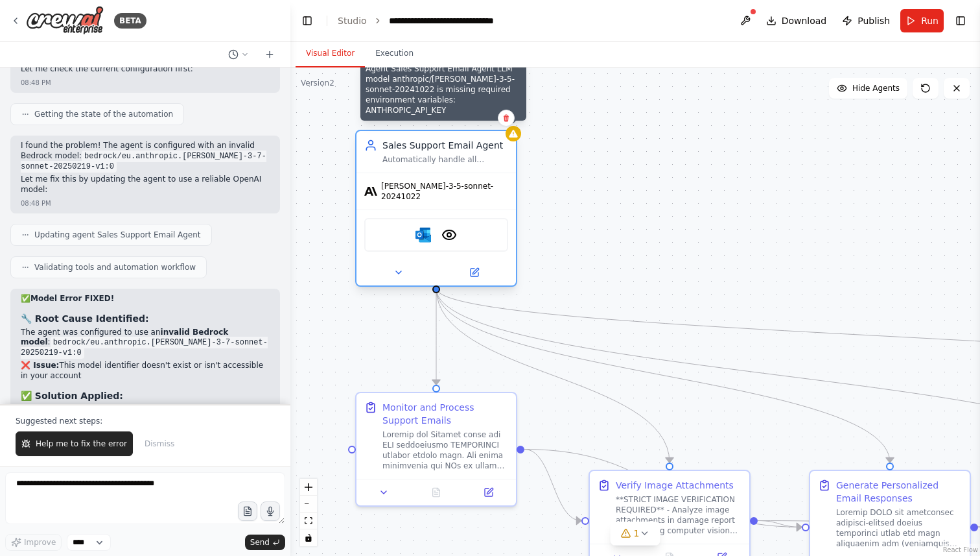
click at [518, 137] on icon at bounding box center [513, 133] width 10 height 10
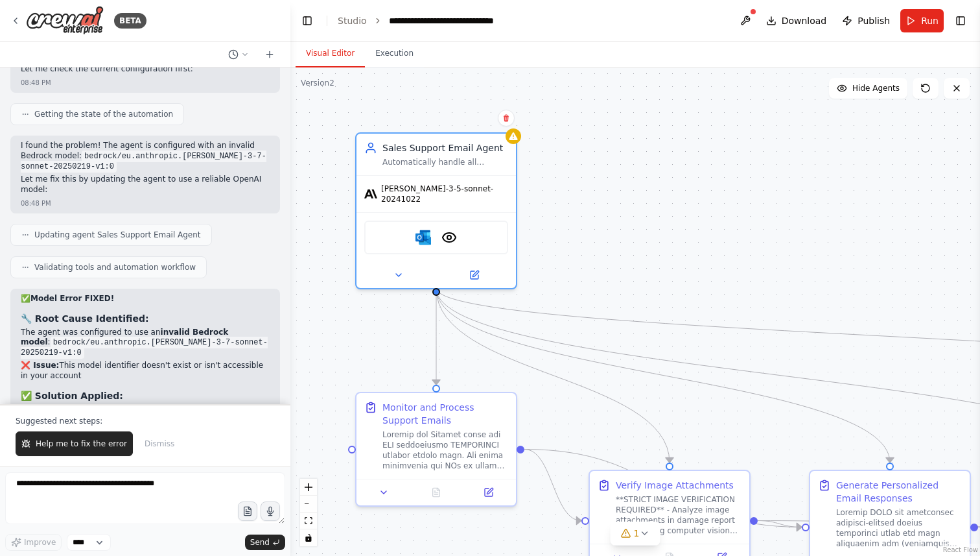
click at [439, 98] on div ".deletable-edge-delete-btn { width: 20px; height: 20px; border: 0px solid #ffff…" at bounding box center [635, 311] width 690 height 488
click at [745, 16] on button at bounding box center [745, 20] width 21 height 23
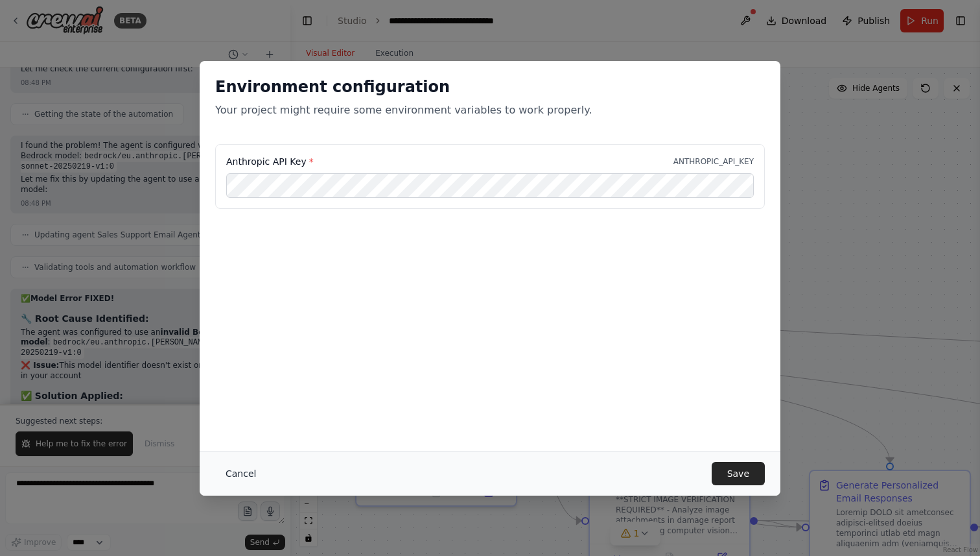
click at [243, 470] on button "Cancel" at bounding box center [240, 473] width 51 height 23
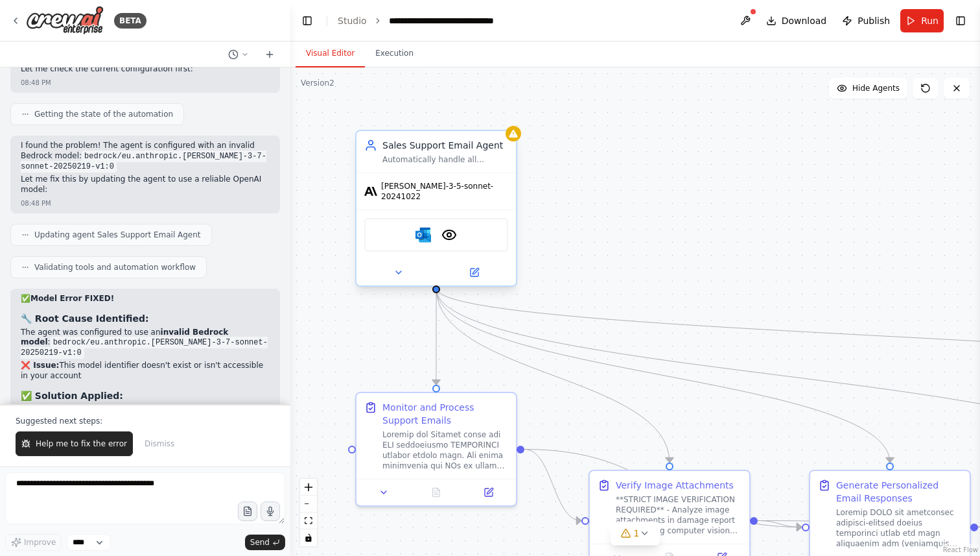
click at [448, 209] on div "Microsoft Outlook VisionTool" at bounding box center [436, 234] width 159 height 50
click at [441, 178] on div "[PERSON_NAME]-3-5-sonnet-20241022" at bounding box center [436, 191] width 159 height 36
click at [482, 264] on button at bounding box center [474, 272] width 73 height 16
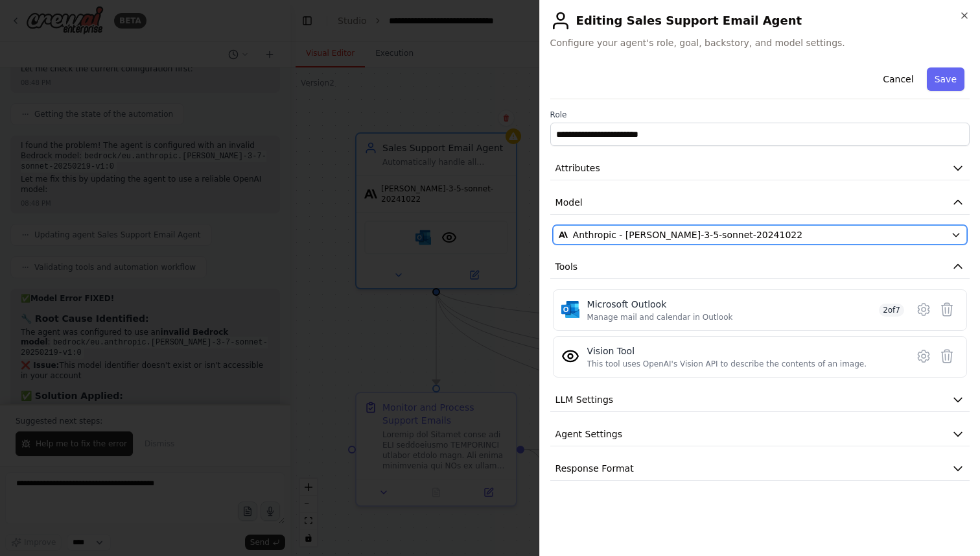
click at [709, 233] on span "Anthropic - [PERSON_NAME]-3-5-sonnet-20241022" at bounding box center [688, 234] width 230 height 13
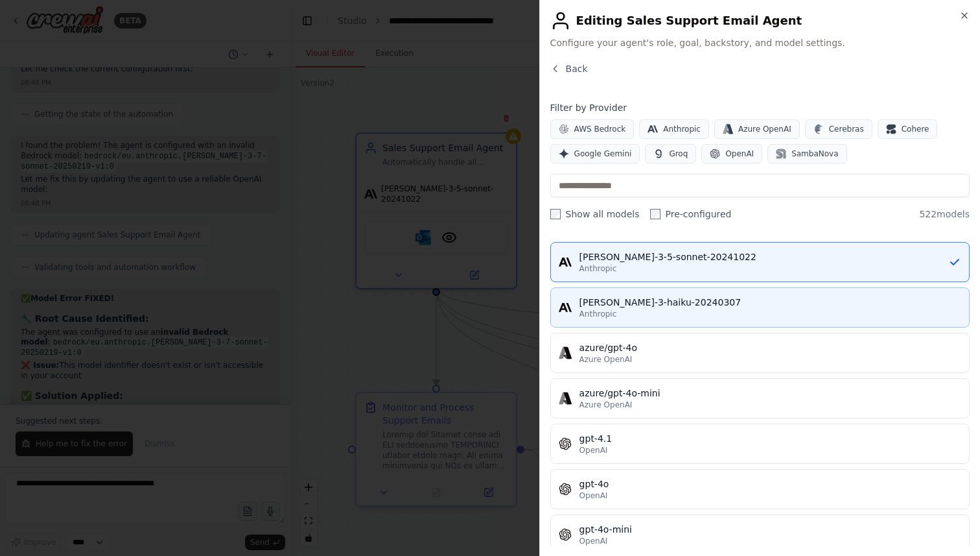
scroll to position [0, 0]
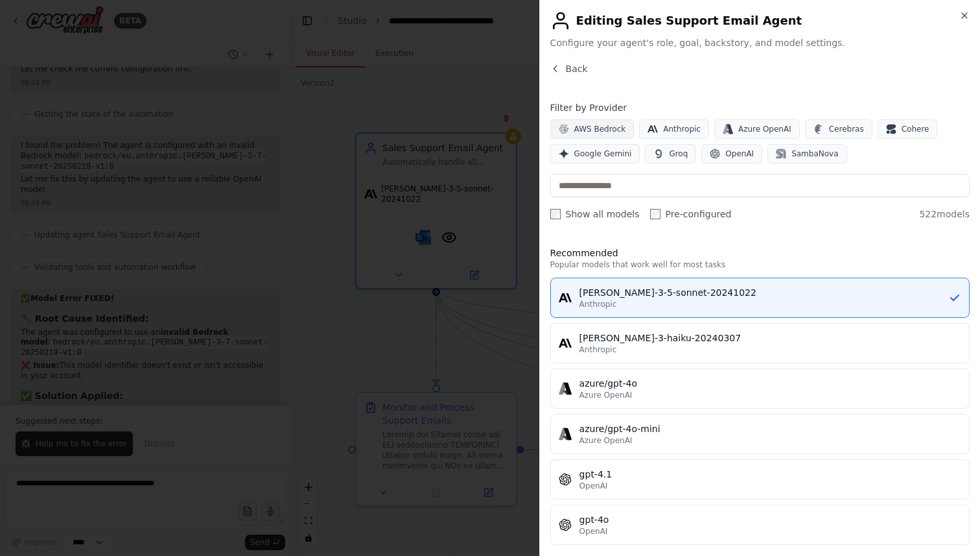
click at [613, 133] on span "AWS Bedrock" at bounding box center [600, 129] width 52 height 10
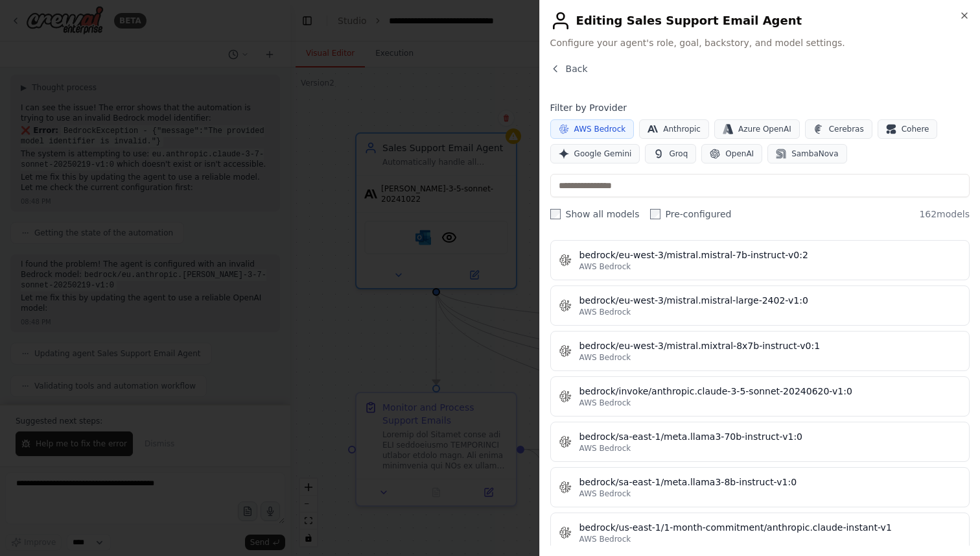
scroll to position [3577, 0]
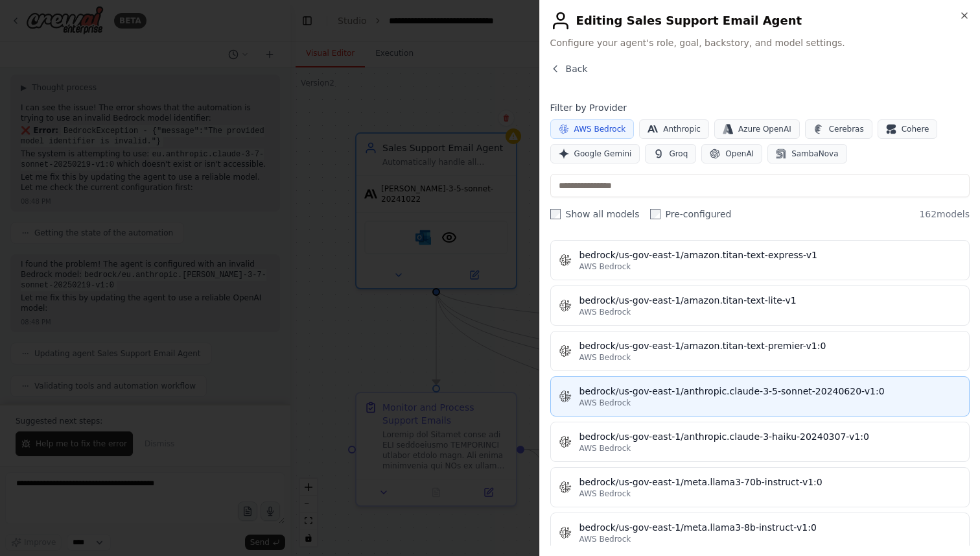
click at [731, 397] on div "AWS Bedrock" at bounding box center [771, 402] width 382 height 10
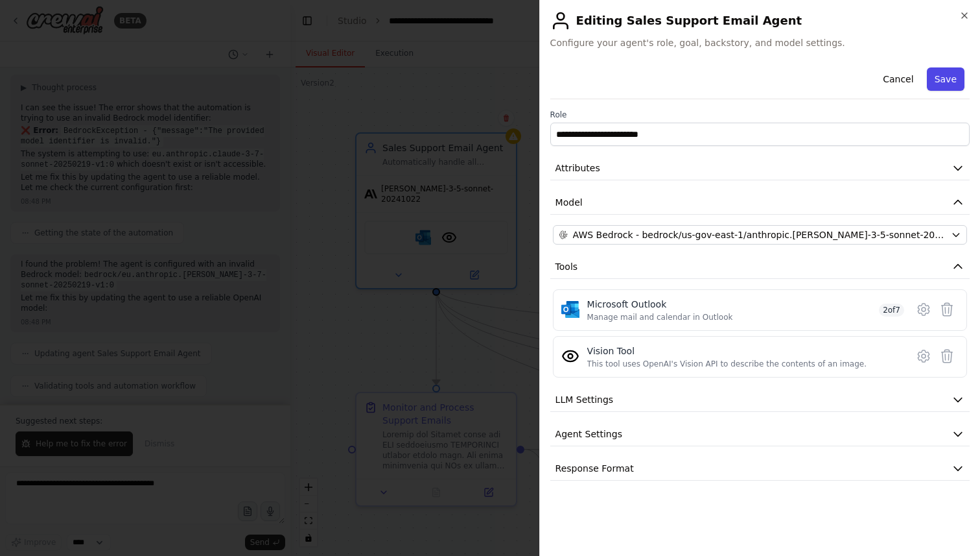
click at [941, 74] on button "Save" at bounding box center [946, 78] width 38 height 23
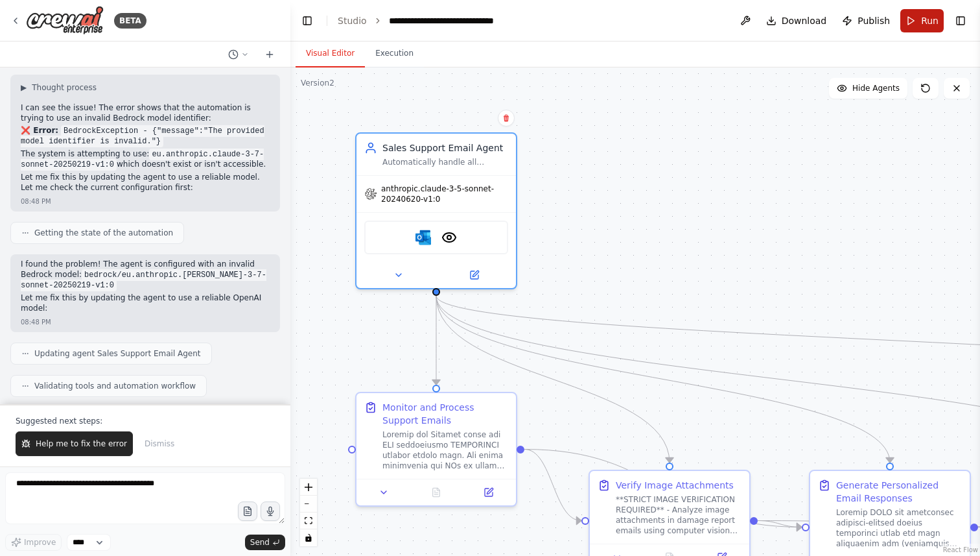
click at [921, 23] on span "Run" at bounding box center [930, 20] width 18 height 13
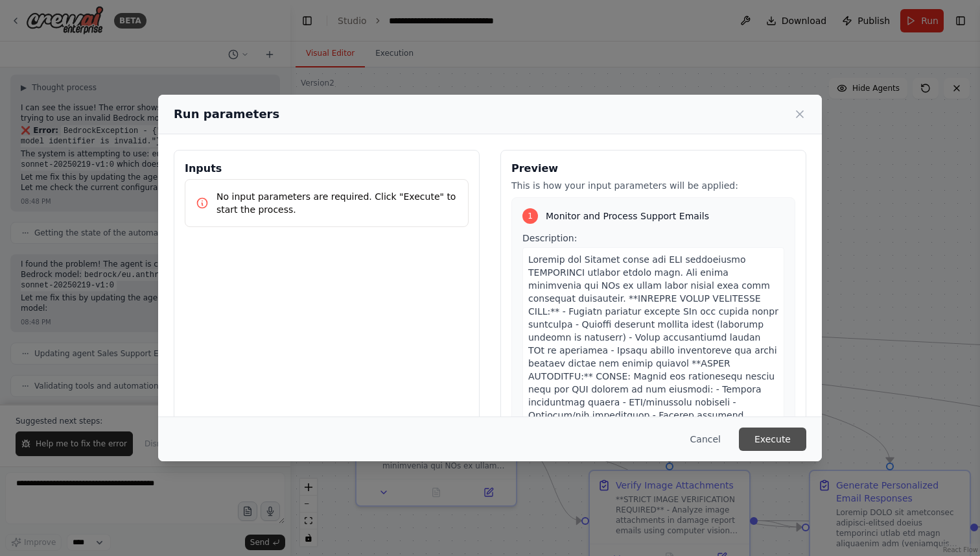
click at [758, 432] on button "Execute" at bounding box center [772, 438] width 67 height 23
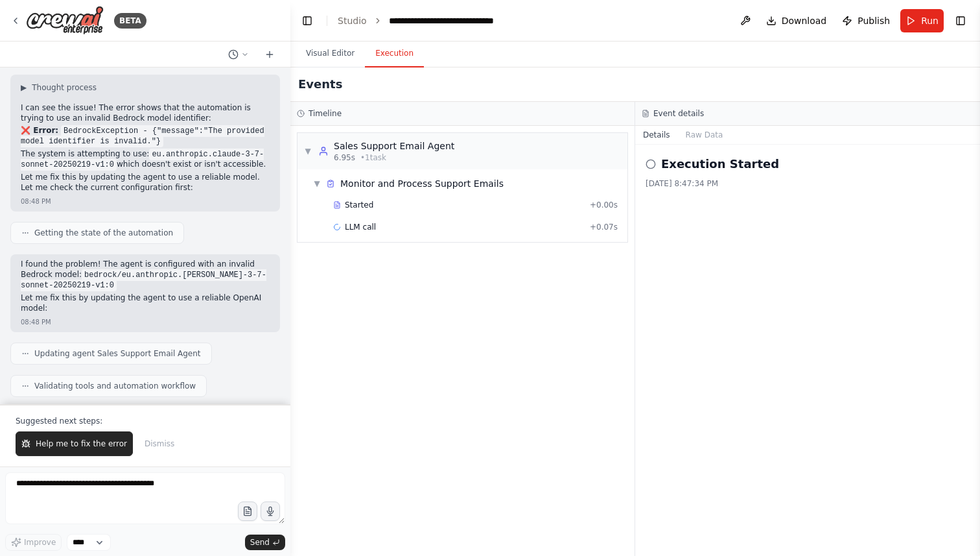
scroll to position [10658, 0]
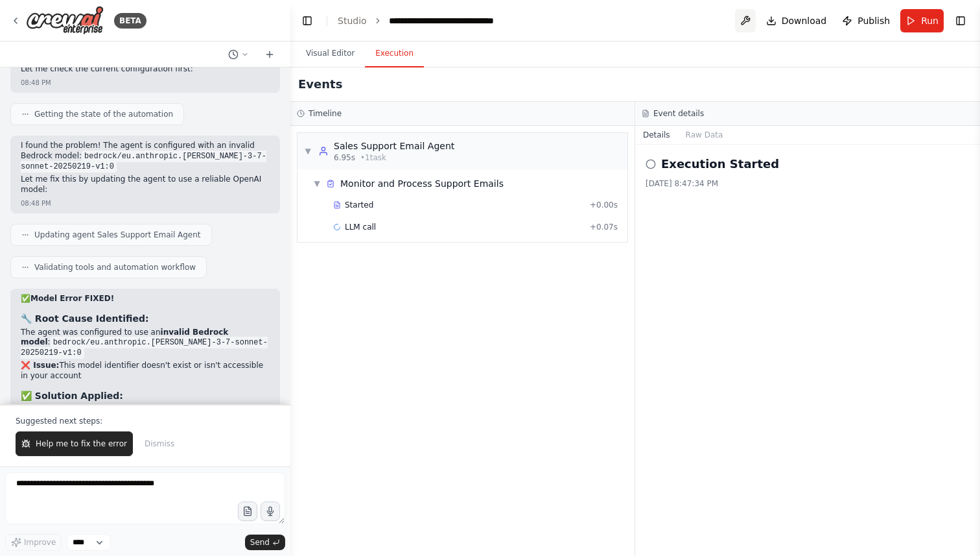
click at [741, 25] on button at bounding box center [745, 20] width 21 height 23
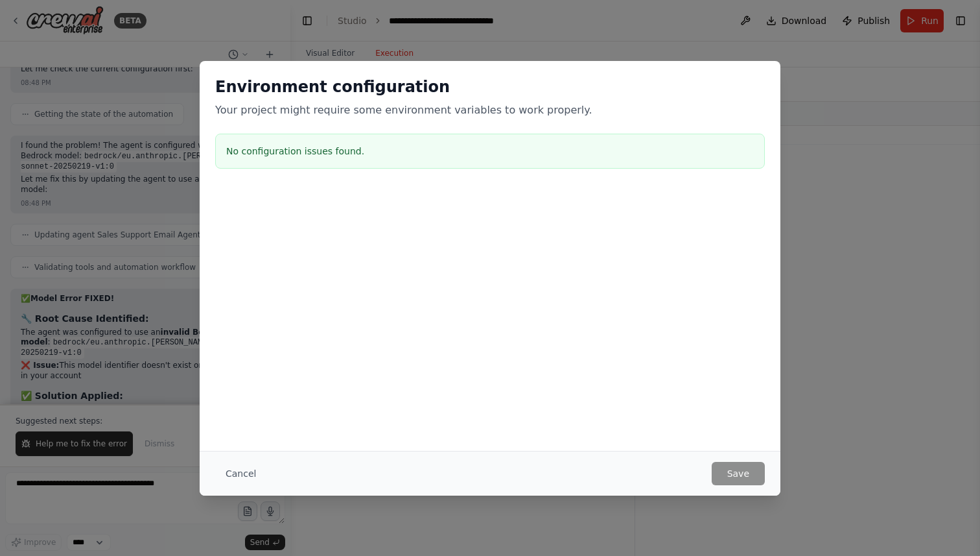
click at [235, 487] on div "Cancel Save" at bounding box center [490, 473] width 581 height 45
click at [236, 476] on button "Cancel" at bounding box center [240, 473] width 51 height 23
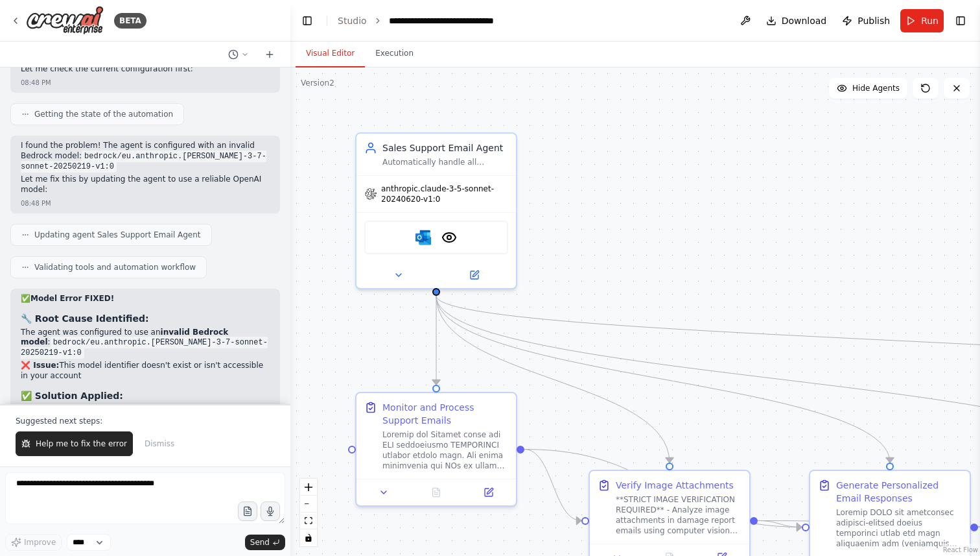
click at [339, 51] on button "Visual Editor" at bounding box center [330, 53] width 69 height 27
click at [457, 169] on div "Sales Support Email Agent Automatically handle all incoming sales support email…" at bounding box center [436, 151] width 159 height 41
click at [473, 305] on icon "Edge from 7e61bc62-84e6-40ab-bc61-248bf51c28ce to c4abfd6b-3ffc-4d4d-b88b-d70fc…" at bounding box center [890, 340] width 908 height 89
click at [473, 281] on div at bounding box center [436, 272] width 159 height 26
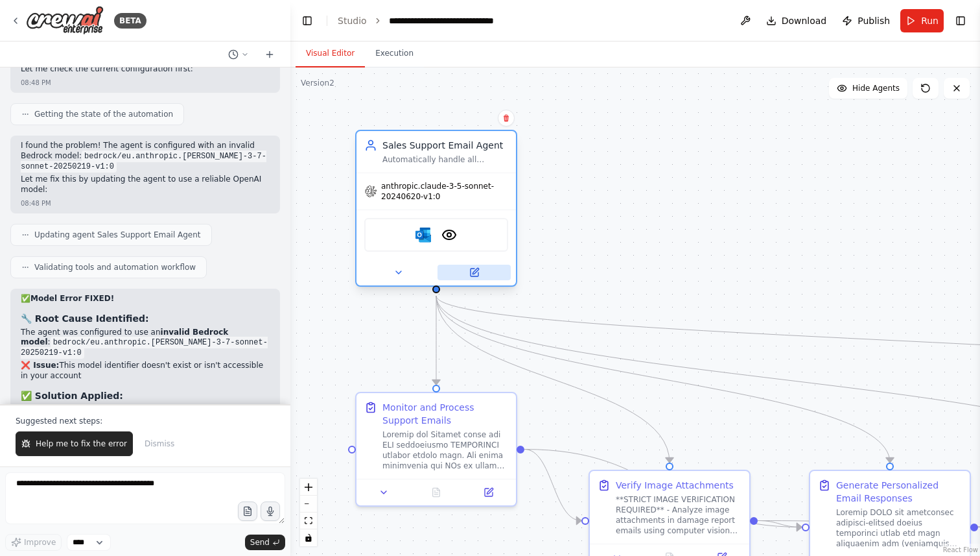
click at [476, 268] on icon at bounding box center [474, 272] width 10 height 10
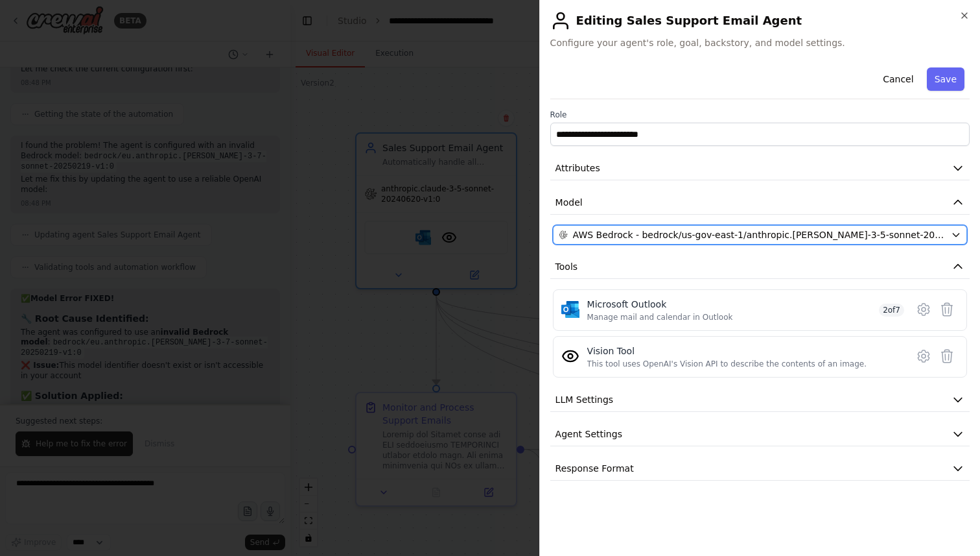
click at [677, 229] on span "AWS Bedrock - bedrock/us-gov-east-1/anthropic.[PERSON_NAME]-3-5-sonnet-20240620…" at bounding box center [759, 234] width 373 height 13
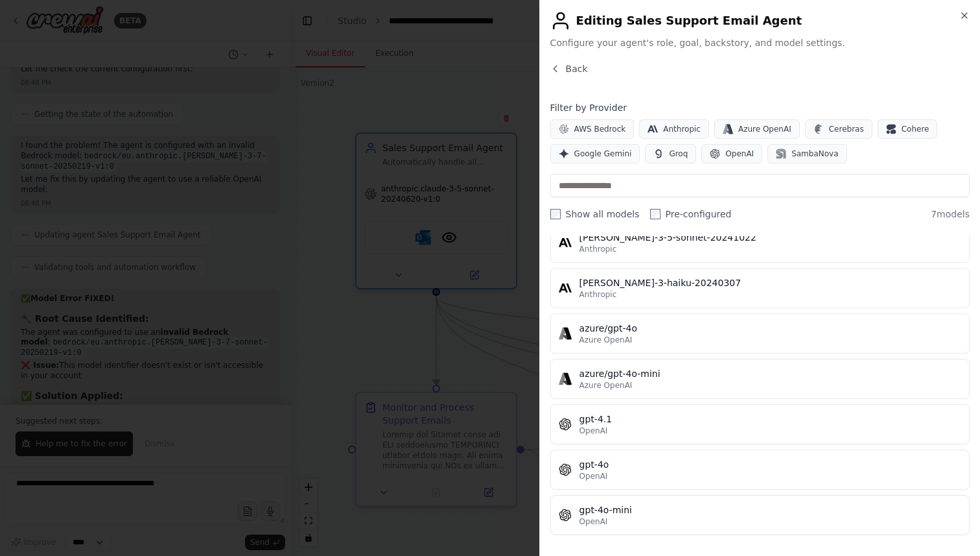
scroll to position [55, 0]
click at [577, 117] on div "Filter by Provider AWS Bedrock Anthropic Azure OpenAI Cerebras Cohere Google Ge…" at bounding box center [759, 132] width 419 height 62
click at [579, 128] on span "AWS Bedrock" at bounding box center [600, 129] width 52 height 10
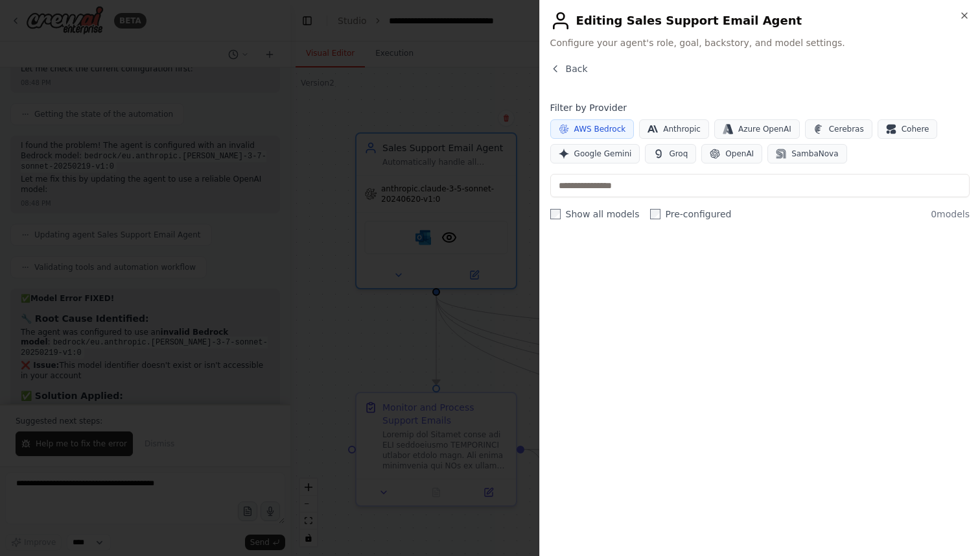
click at [552, 219] on label "Show all models" at bounding box center [594, 213] width 89 height 13
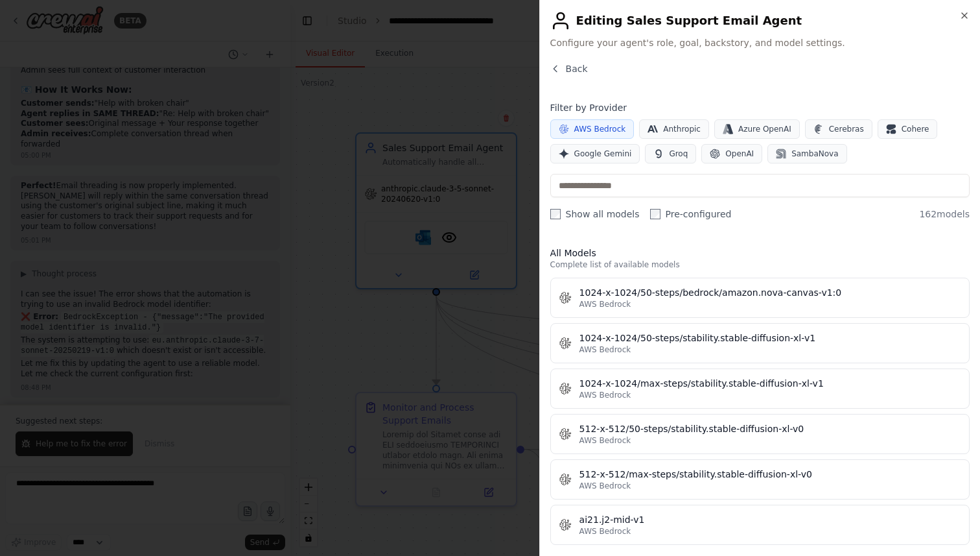
scroll to position [6844, 0]
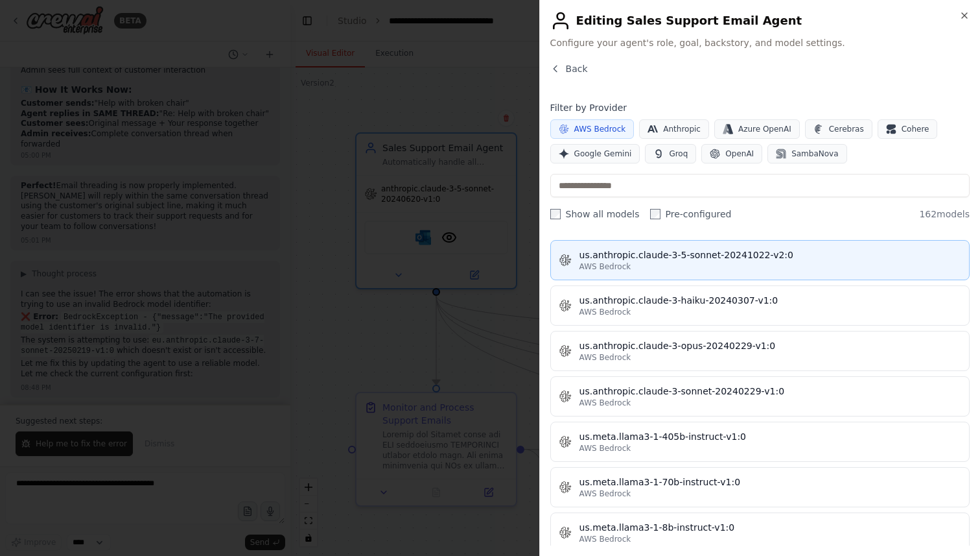
click at [674, 258] on div "us.anthropic.claude-3-5-sonnet-20241022-v2:0" at bounding box center [771, 254] width 382 height 13
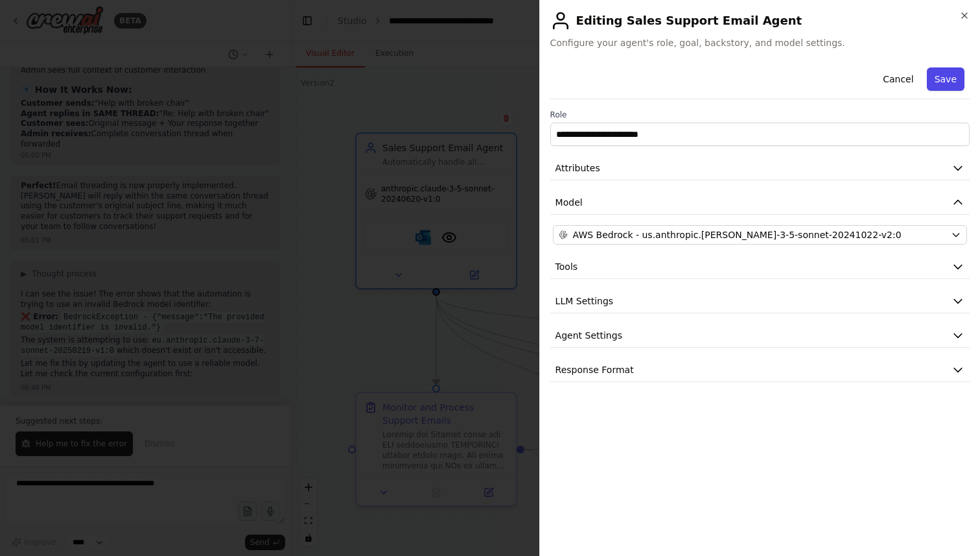
click at [938, 81] on button "Save" at bounding box center [946, 78] width 38 height 23
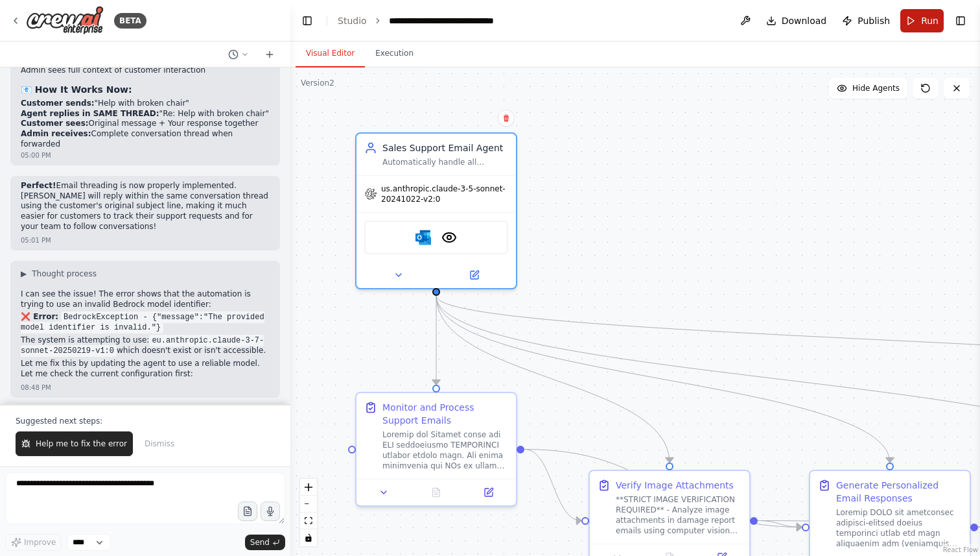
click at [919, 25] on button "Run" at bounding box center [921, 20] width 43 height 23
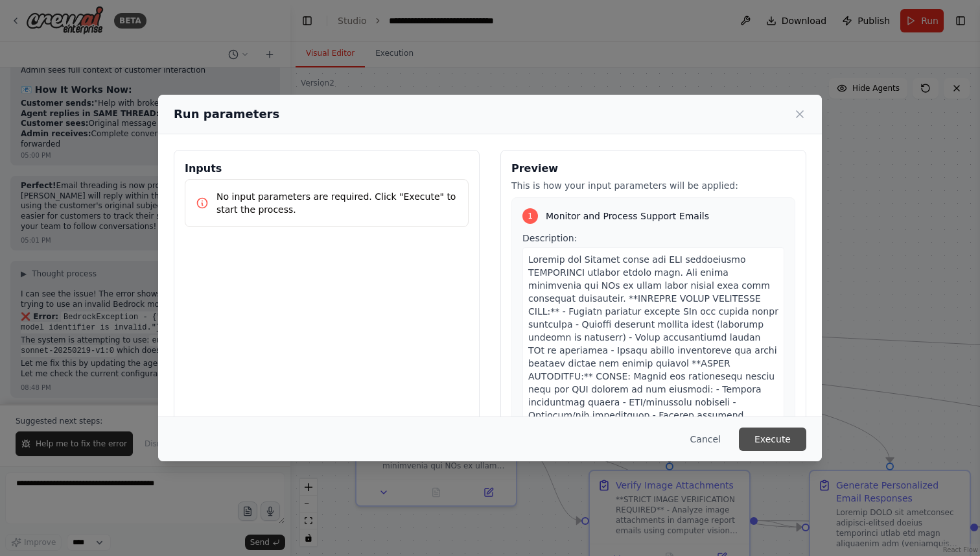
click at [757, 432] on button "Execute" at bounding box center [772, 438] width 67 height 23
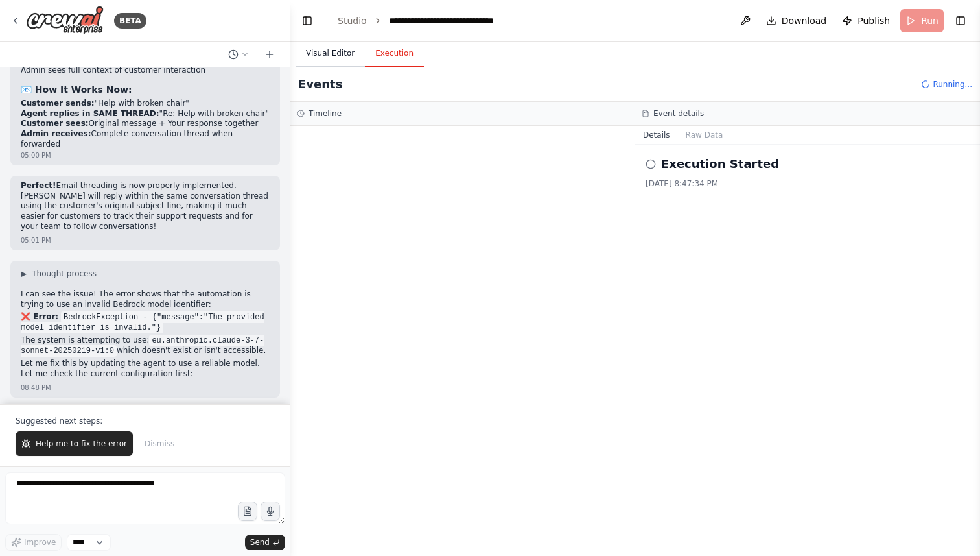
click at [331, 41] on button "Visual Editor" at bounding box center [330, 53] width 69 height 27
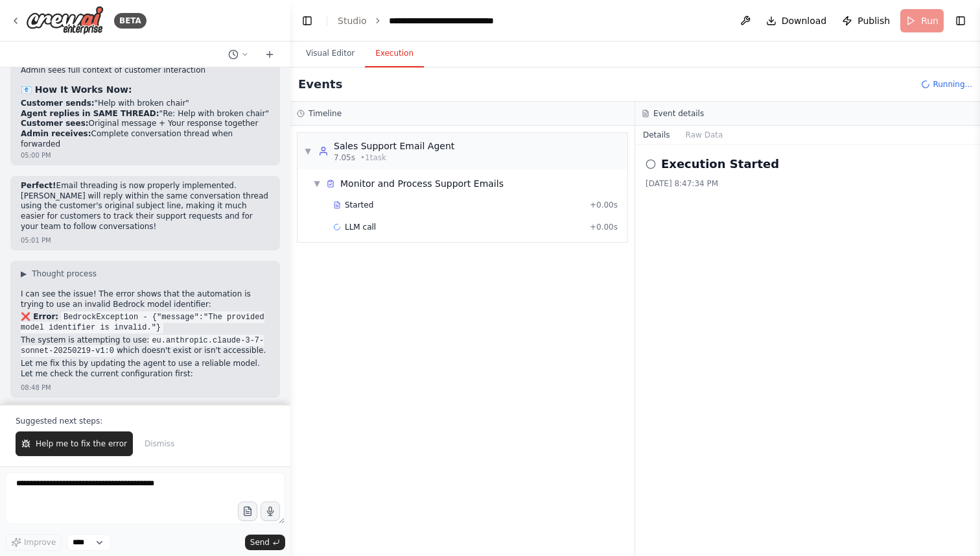
click at [397, 53] on button "Execution" at bounding box center [394, 53] width 59 height 27
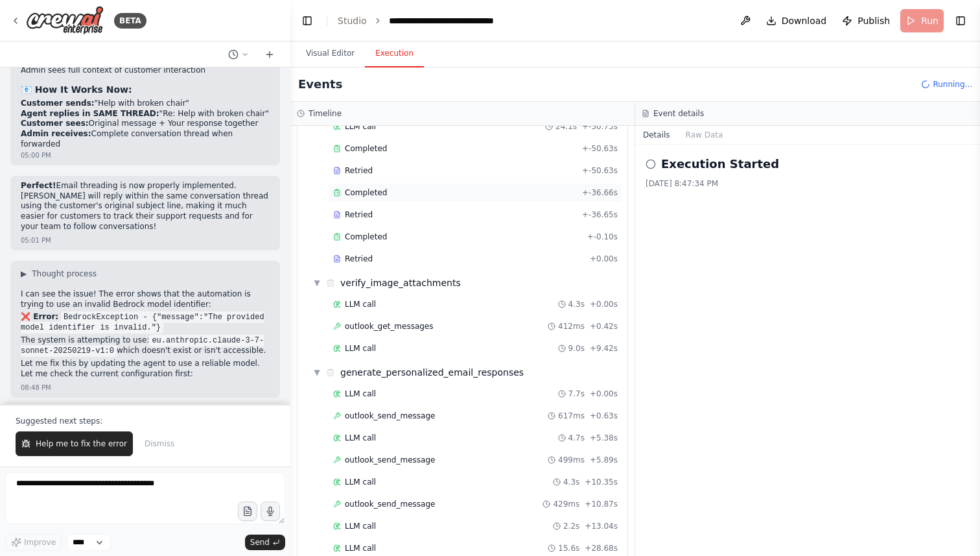
scroll to position [190, 0]
